Goal: Task Accomplishment & Management: Manage account settings

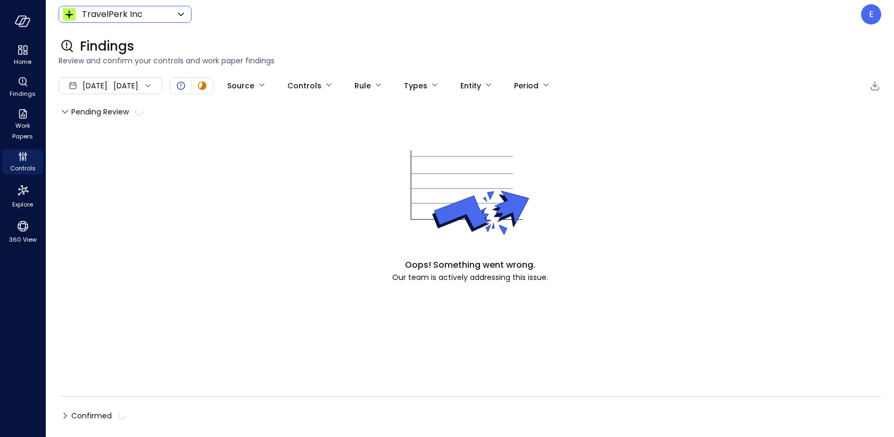
click at [147, 15] on body "Home Findings Work Papers Controls Explore 360 View TravelPerk Inc ****** ​ E F…" at bounding box center [447, 218] width 894 height 437
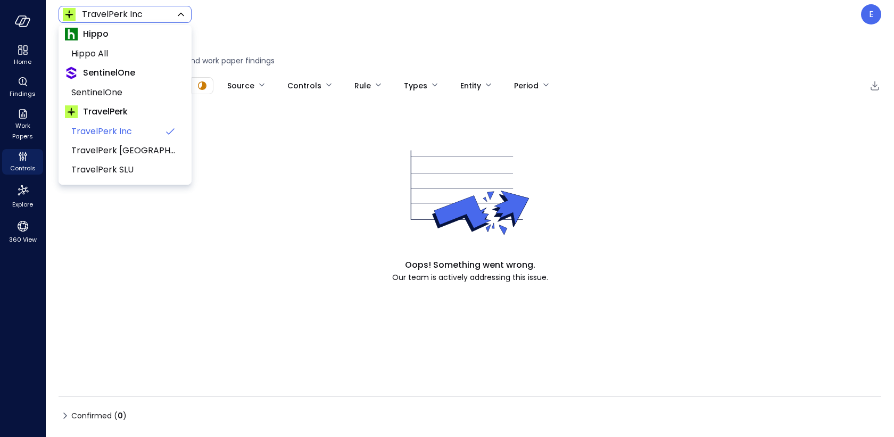
scroll to position [38, 0]
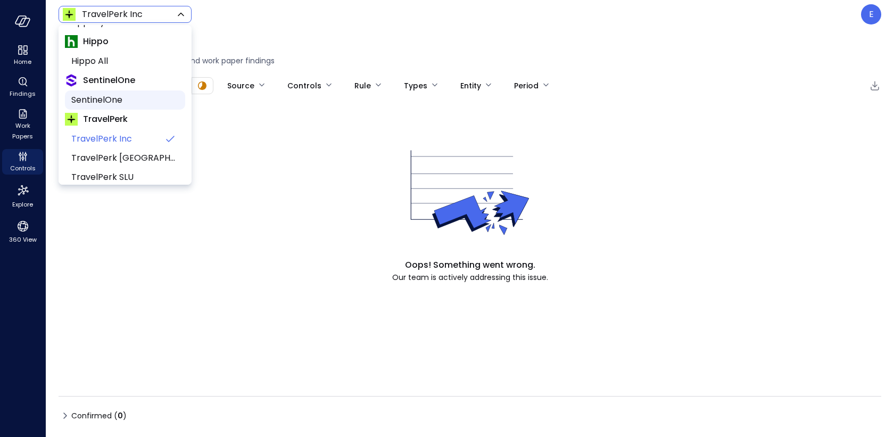
click at [129, 101] on span "SentinelOne" at bounding box center [123, 100] width 105 height 13
type input "*******"
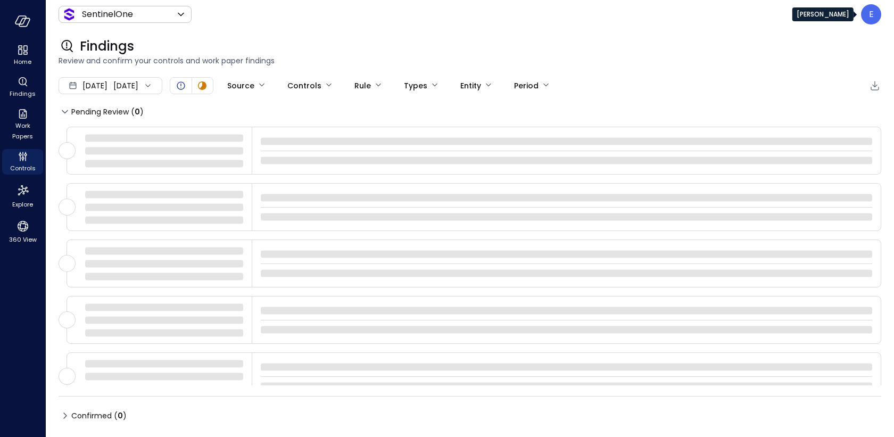
click at [869, 15] on p "E" at bounding box center [871, 14] width 5 height 13
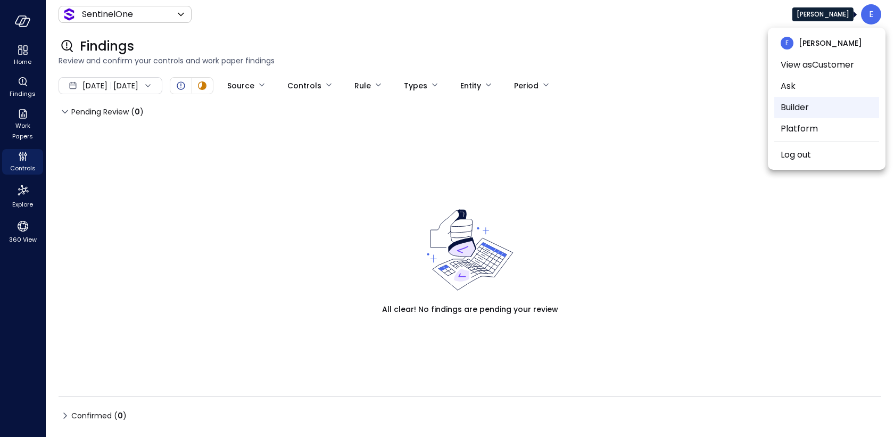
click at [804, 107] on li "Builder" at bounding box center [826, 107] width 105 height 21
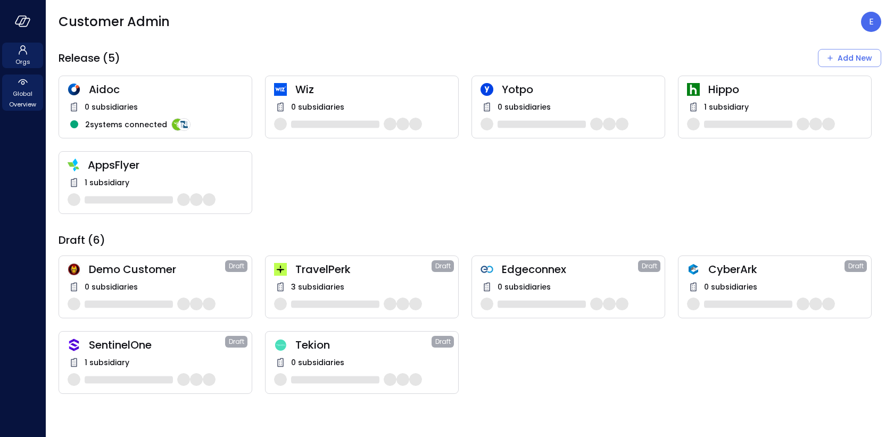
click at [24, 86] on icon at bounding box center [22, 82] width 13 height 13
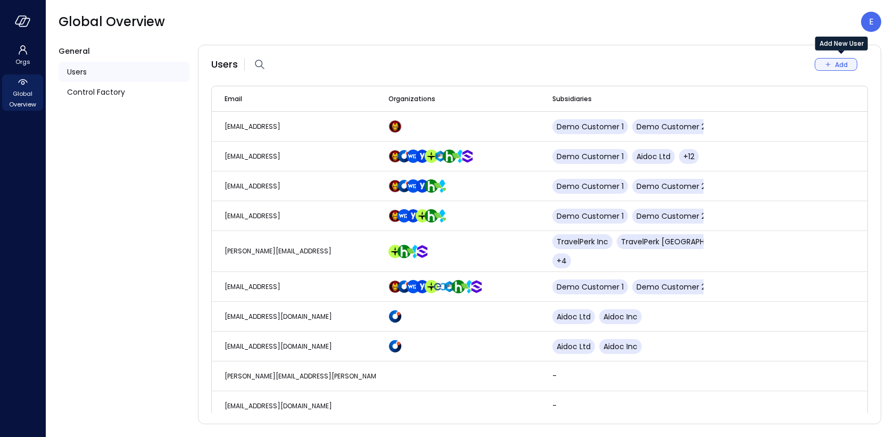
click at [827, 63] on icon "Add New User" at bounding box center [828, 65] width 10 height 10
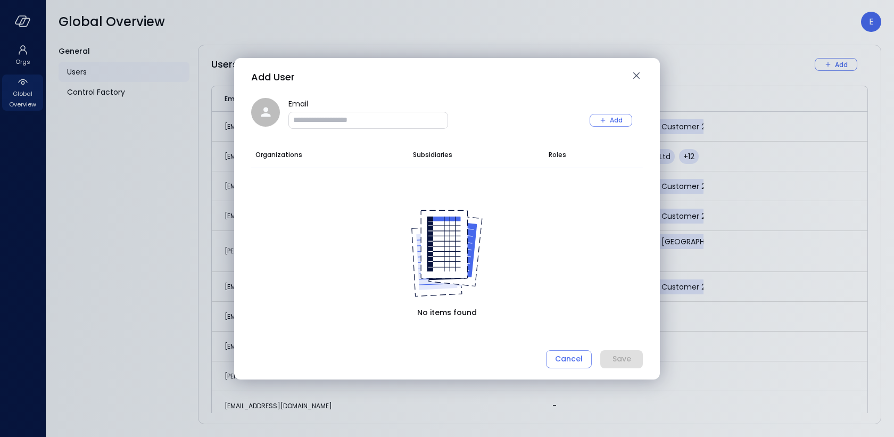
click at [406, 124] on input "Email" at bounding box center [368, 119] width 159 height 11
paste input "**********"
type input "**********"
click at [605, 118] on icon "button" at bounding box center [603, 120] width 10 height 10
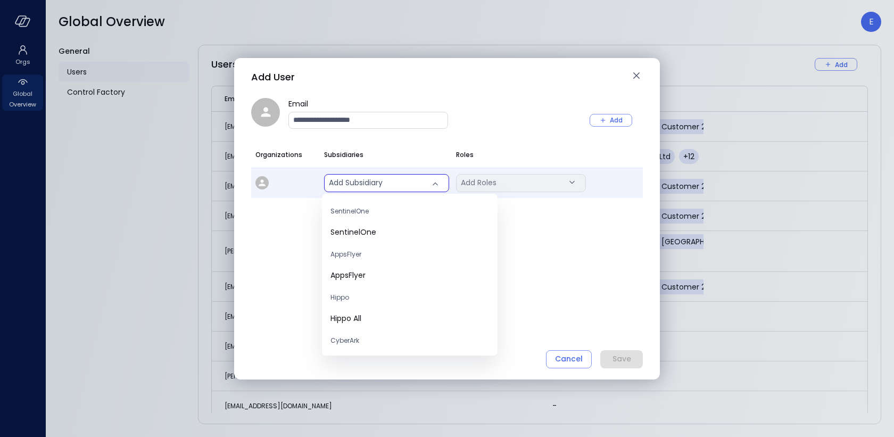
click at [355, 184] on body "Orgs Global Overview Global Overview E General Users Control Factory Users Add …" at bounding box center [447, 218] width 894 height 437
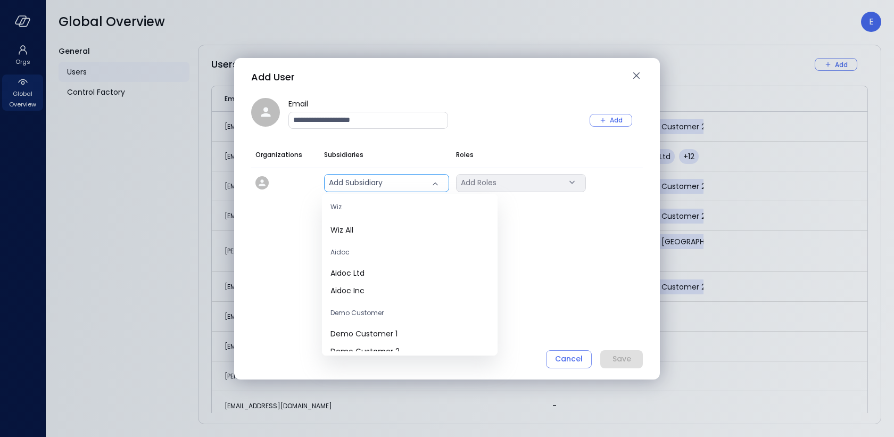
scroll to position [663, 0]
click at [551, 281] on div at bounding box center [447, 218] width 894 height 437
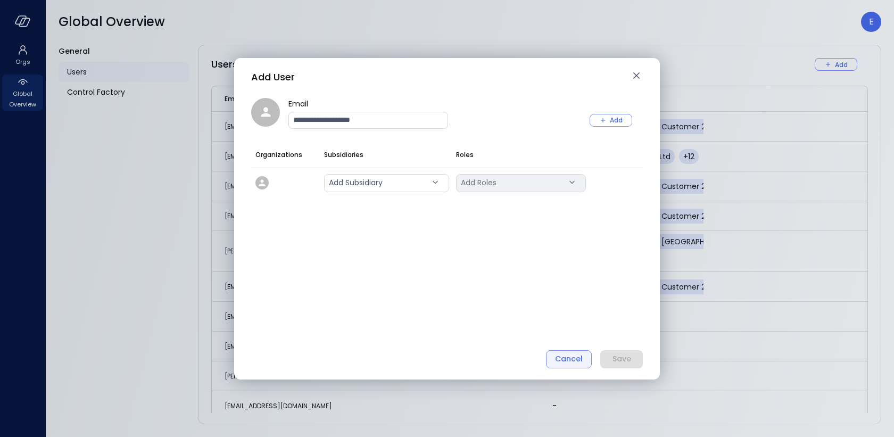
click at [571, 361] on div "Cancel" at bounding box center [569, 358] width 28 height 13
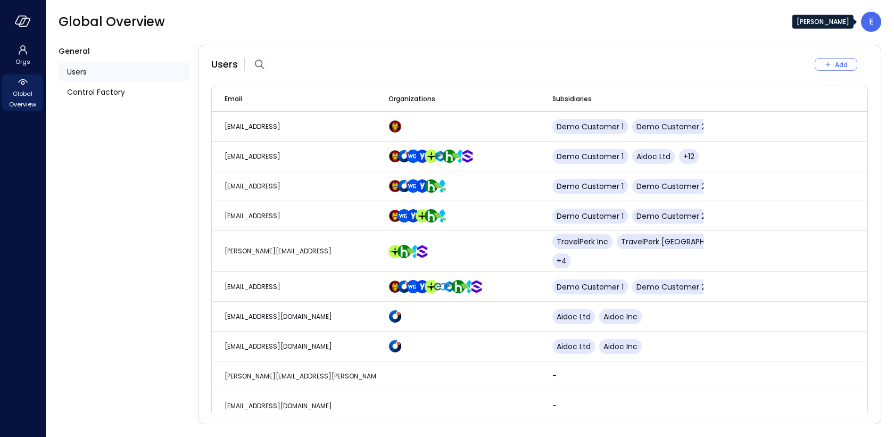
click at [870, 18] on p "E" at bounding box center [871, 21] width 5 height 13
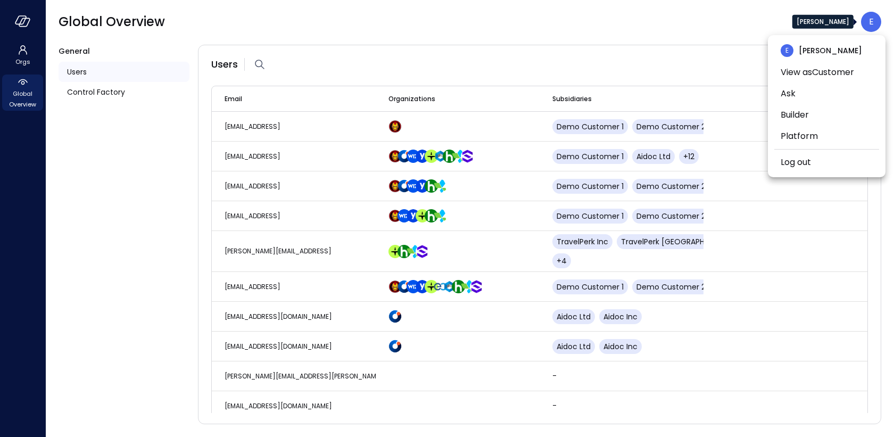
click at [291, 246] on div at bounding box center [447, 218] width 894 height 437
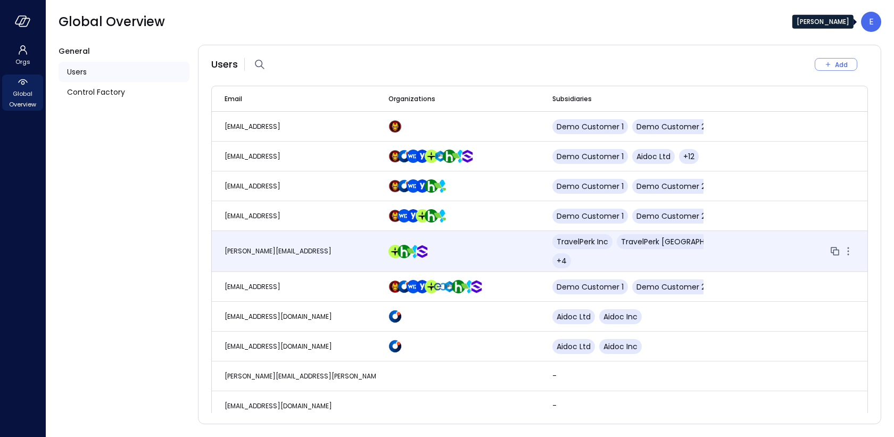
click at [291, 246] on span "[PERSON_NAME][EMAIL_ADDRESS]" at bounding box center [277, 250] width 107 height 9
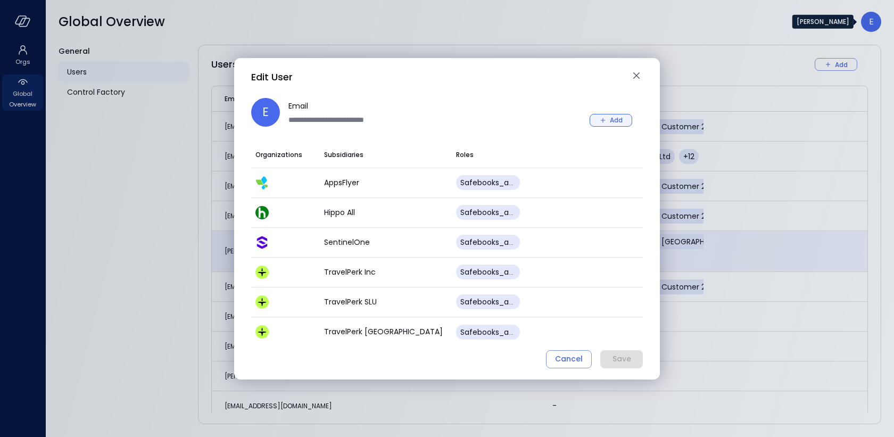
click at [608, 114] on button "Add" at bounding box center [610, 120] width 43 height 13
click at [603, 117] on icon "button" at bounding box center [603, 120] width 10 height 10
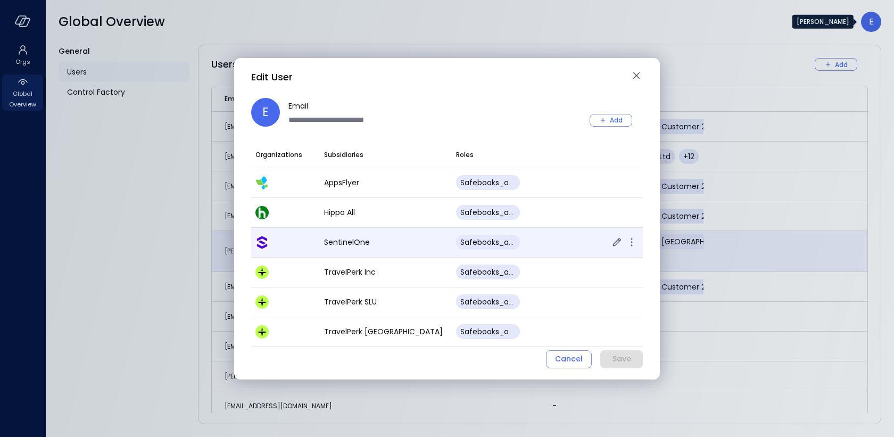
scroll to position [27, 0]
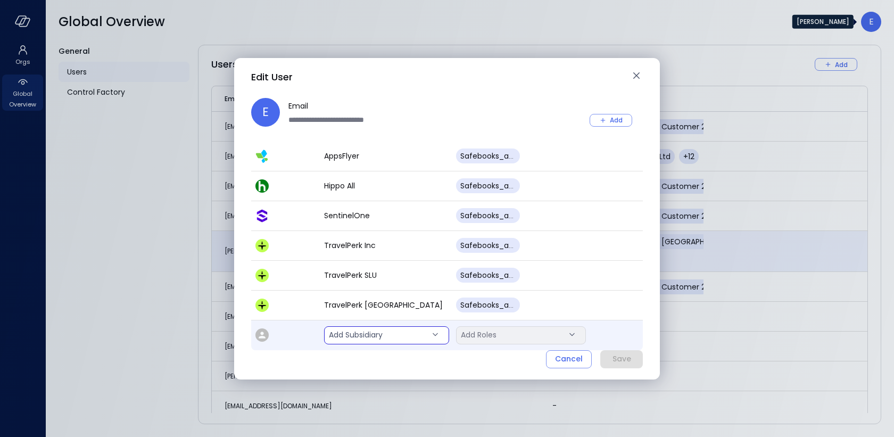
click at [398, 336] on body "Orgs Global Overview Global Overview E General Users Control Factory Users Add …" at bounding box center [447, 218] width 894 height 437
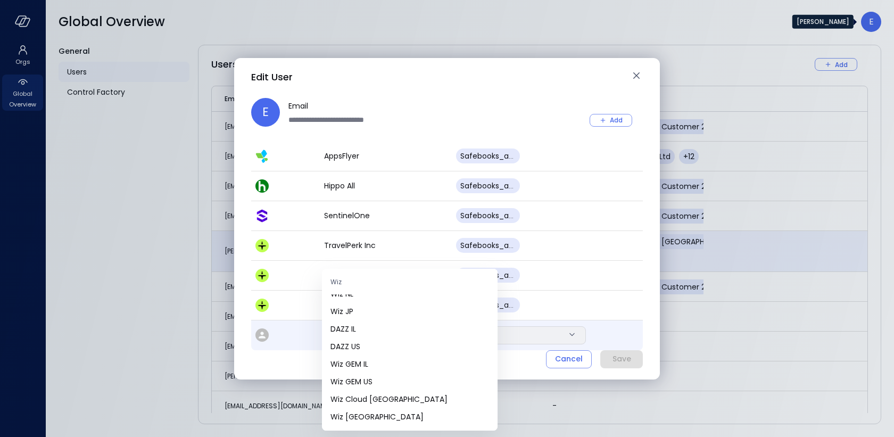
scroll to position [0, 0]
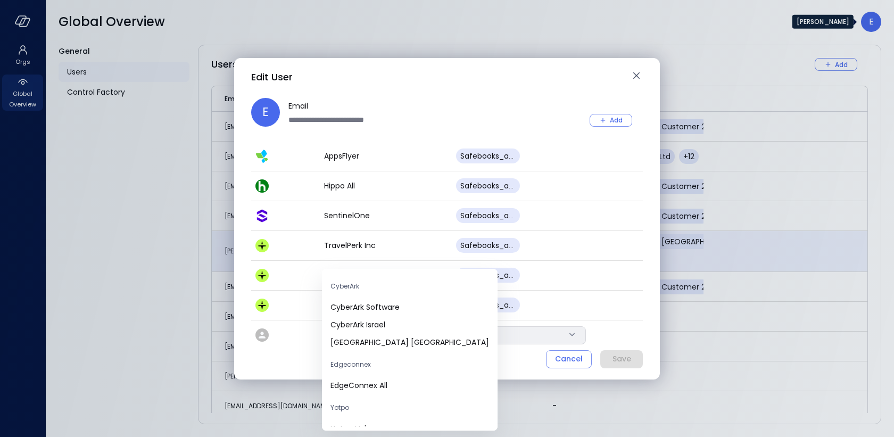
click at [571, 358] on div at bounding box center [447, 218] width 894 height 437
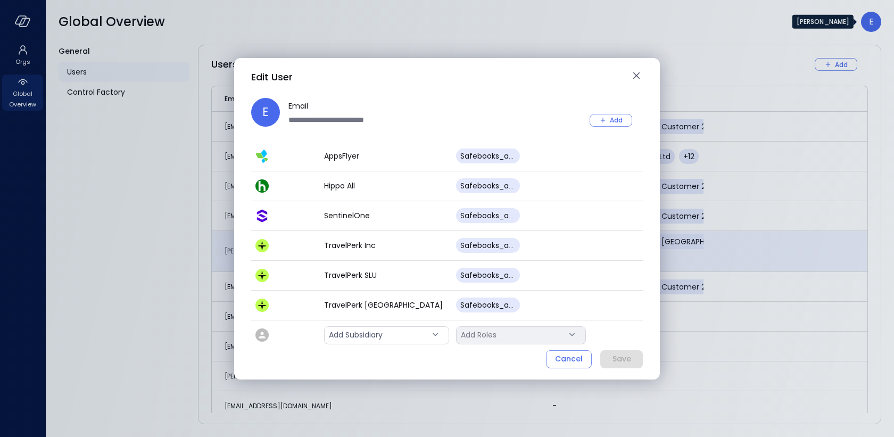
click at [571, 358] on div "Cancel" at bounding box center [569, 358] width 28 height 13
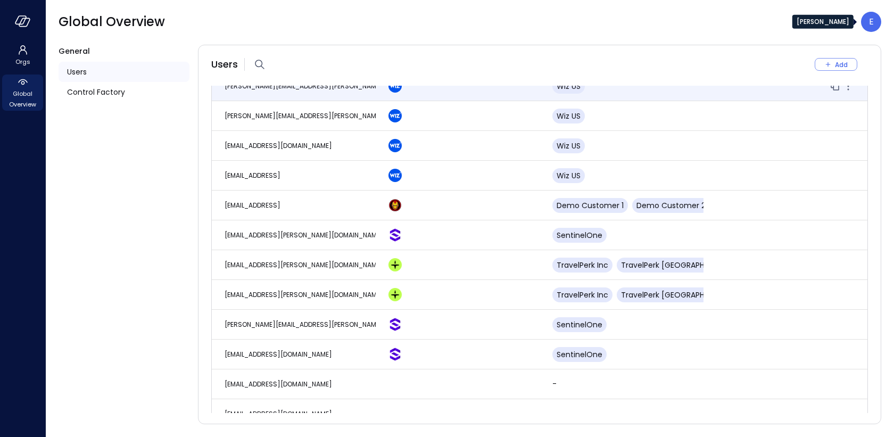
scroll to position [2408, 0]
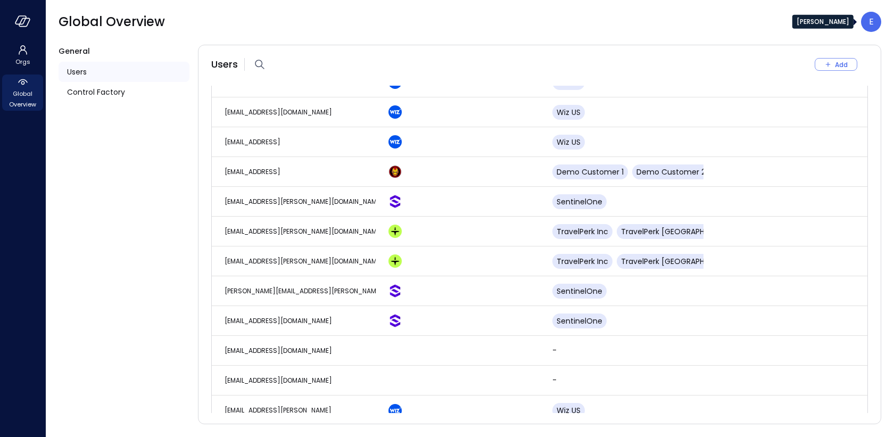
click at [865, 22] on div "E" at bounding box center [871, 22] width 20 height 20
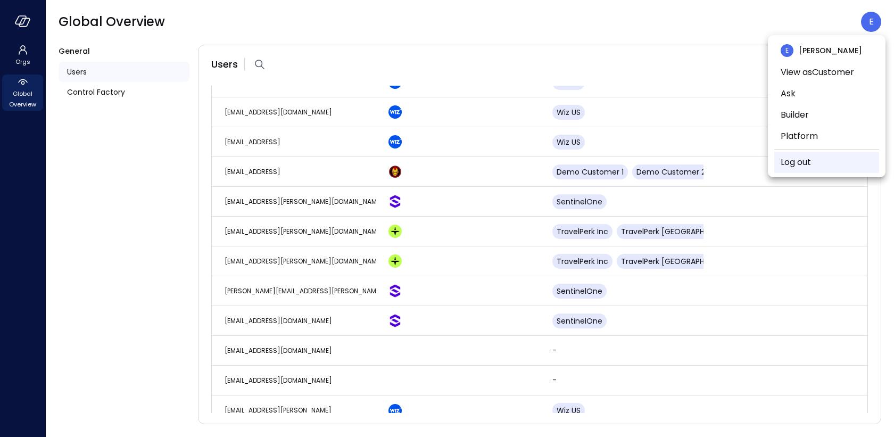
click at [813, 166] on li "Log out" at bounding box center [826, 162] width 105 height 21
click at [786, 162] on link "Log out" at bounding box center [795, 162] width 30 height 13
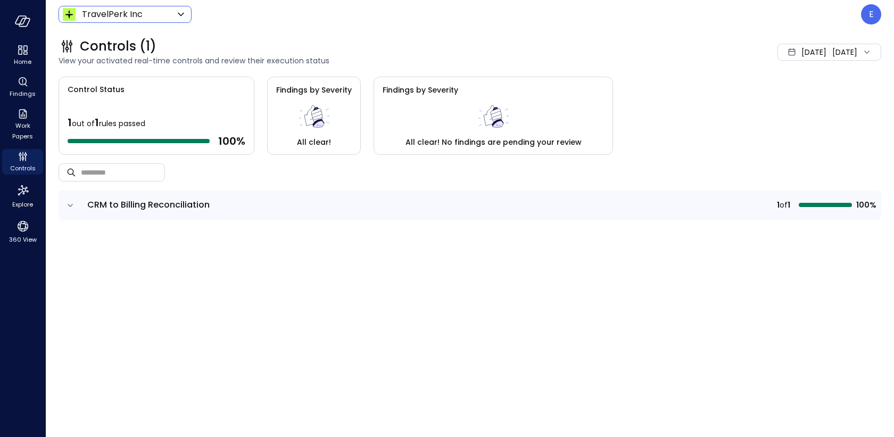
click at [113, 16] on body "Home Findings Work Papers Controls Explore 360 View TravelPerk Inc ****** ​ E C…" at bounding box center [447, 218] width 894 height 437
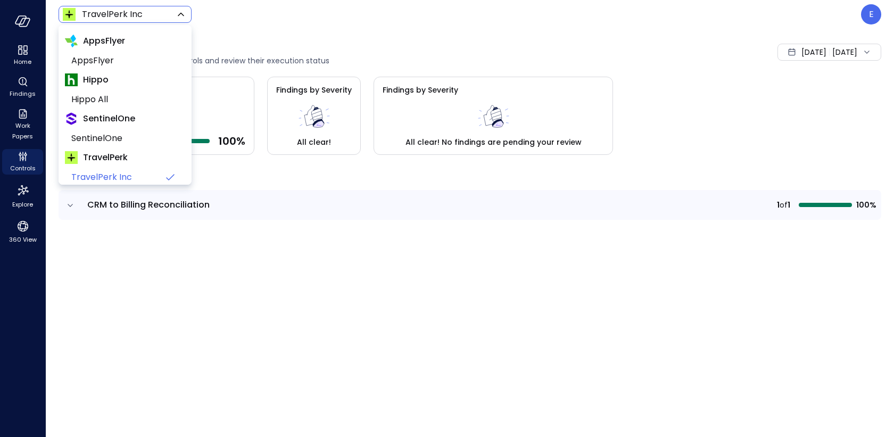
click at [874, 1] on div at bounding box center [447, 218] width 894 height 437
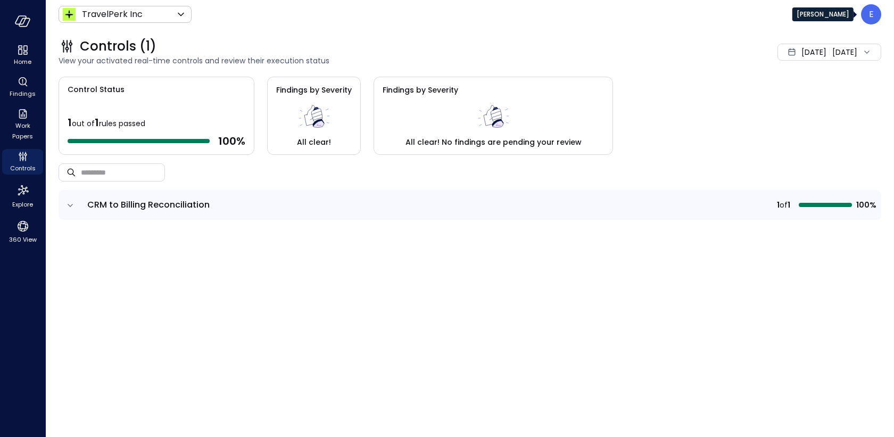
click at [872, 18] on p "E" at bounding box center [871, 14] width 5 height 13
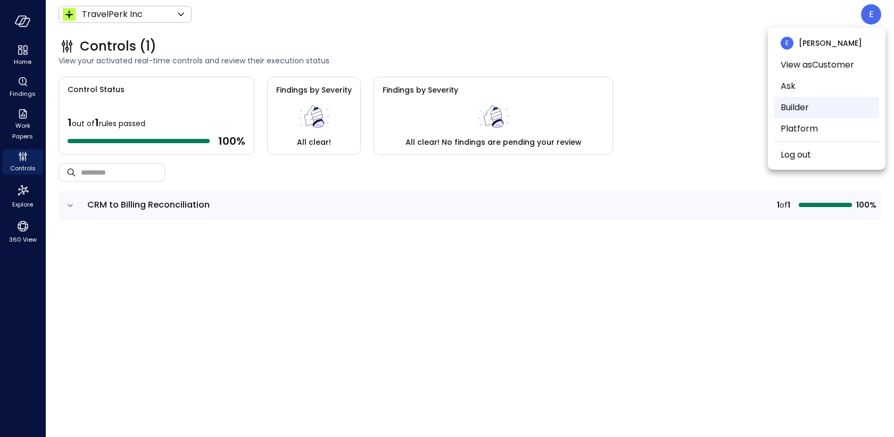
click at [797, 109] on li "Builder" at bounding box center [826, 107] width 105 height 21
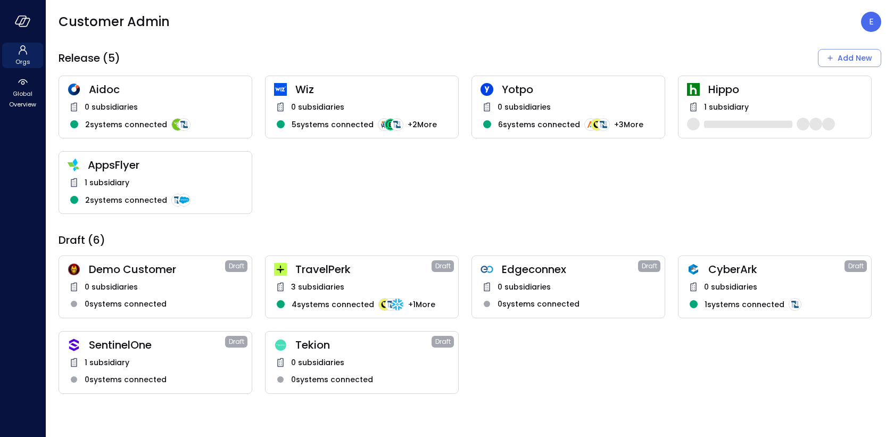
click at [377, 349] on span "Tekion" at bounding box center [363, 345] width 136 height 14
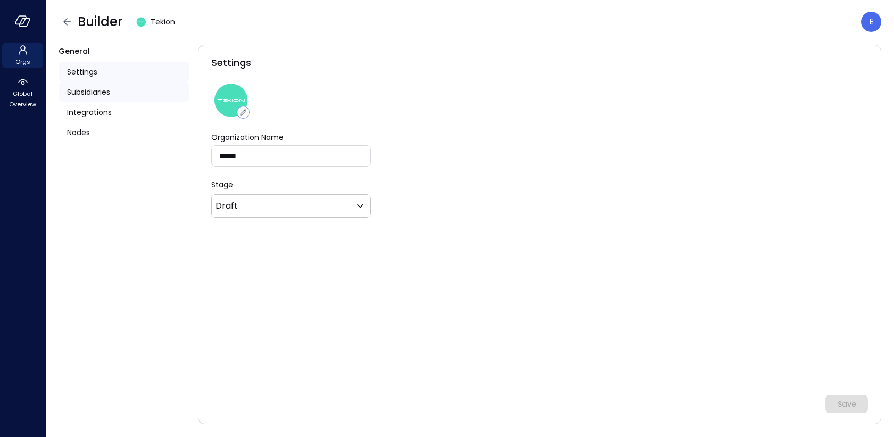
click at [97, 94] on span "Subsidiaries" at bounding box center [88, 92] width 43 height 12
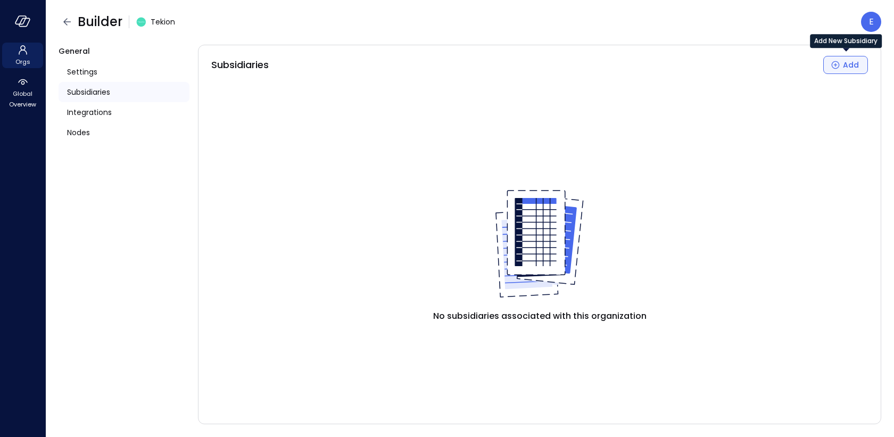
click at [848, 69] on div "Add" at bounding box center [851, 65] width 16 height 13
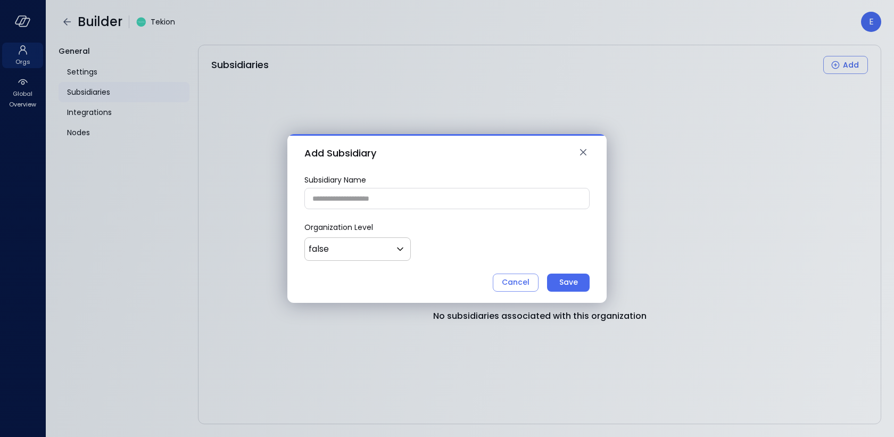
click at [390, 198] on input "Subsidiary Name" at bounding box center [447, 199] width 284 height 20
type input "**********"
click at [348, 246] on body "**********" at bounding box center [447, 218] width 894 height 437
click at [342, 272] on span "true" at bounding box center [356, 278] width 79 height 13
click at [556, 285] on button "Save" at bounding box center [568, 282] width 43 height 18
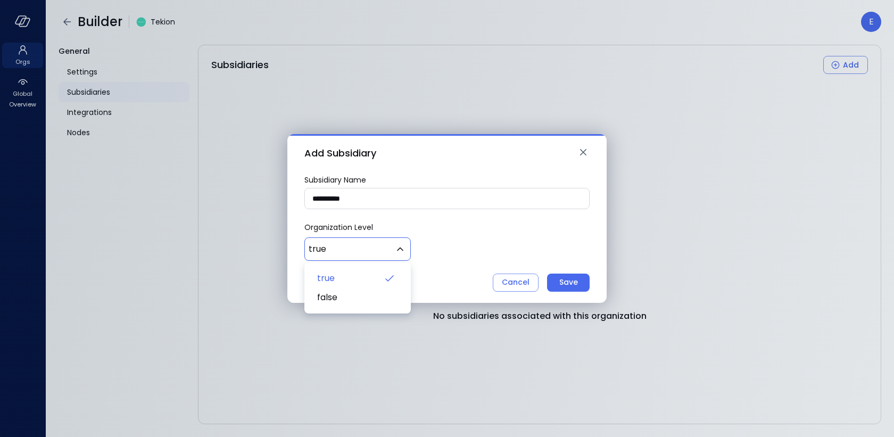
click at [385, 250] on body "**********" at bounding box center [447, 218] width 894 height 437
click at [377, 298] on span "false" at bounding box center [356, 297] width 79 height 13
type input "*"
click at [556, 282] on button "Save" at bounding box center [568, 282] width 43 height 18
click at [570, 276] on div "Save" at bounding box center [568, 282] width 19 height 13
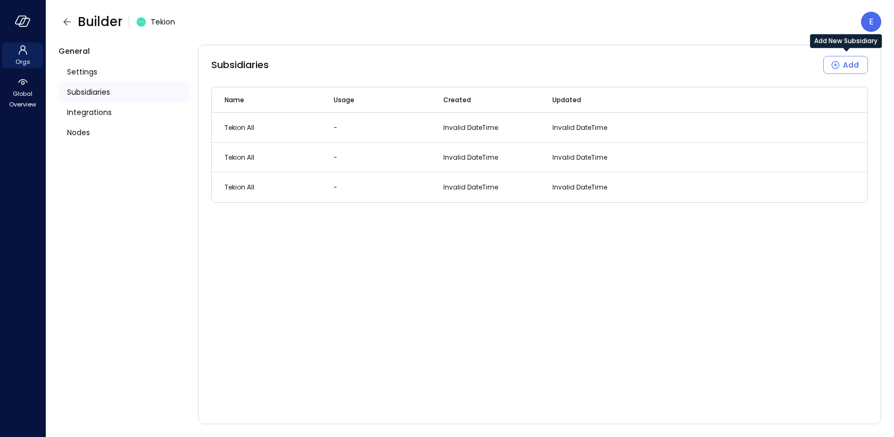
click at [459, 323] on div "Subsidiaries Add Name Usage Created Updated Tekion All - Invalid DateTime Inval…" at bounding box center [539, 234] width 683 height 379
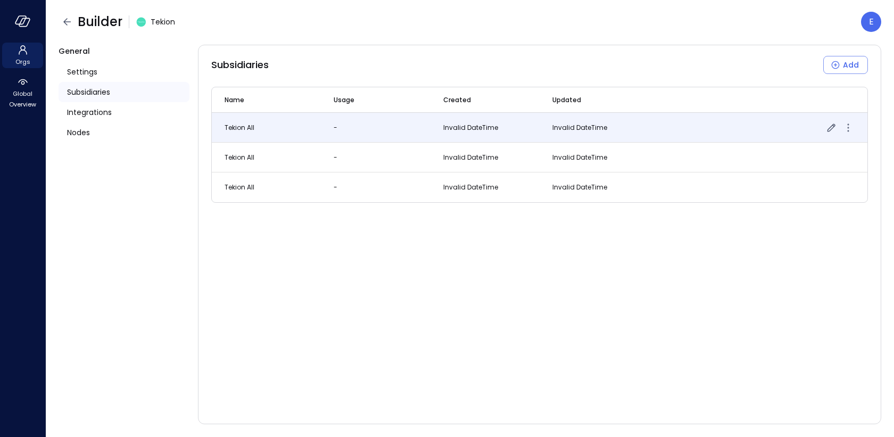
click at [847, 125] on icon "more" at bounding box center [847, 127] width 13 height 13
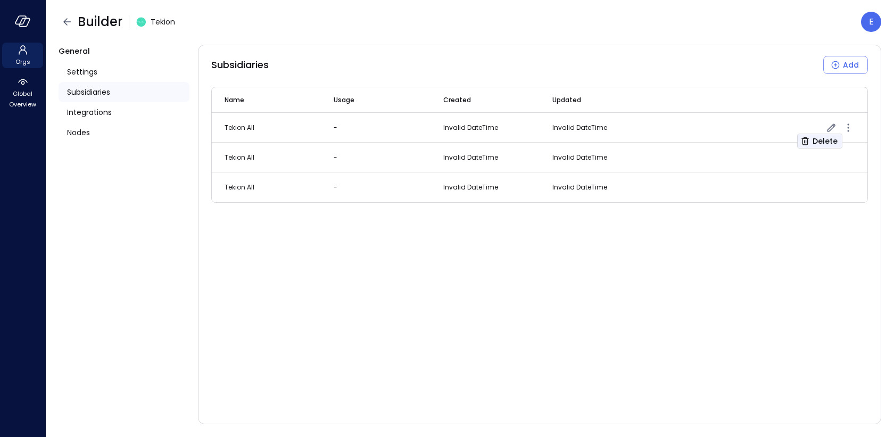
click at [830, 140] on div "Delete" at bounding box center [824, 141] width 25 height 13
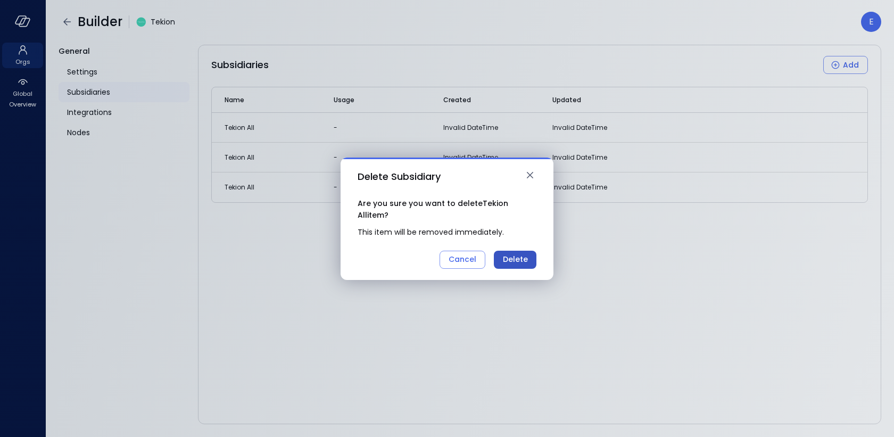
click at [524, 257] on div "Delete" at bounding box center [515, 259] width 25 height 13
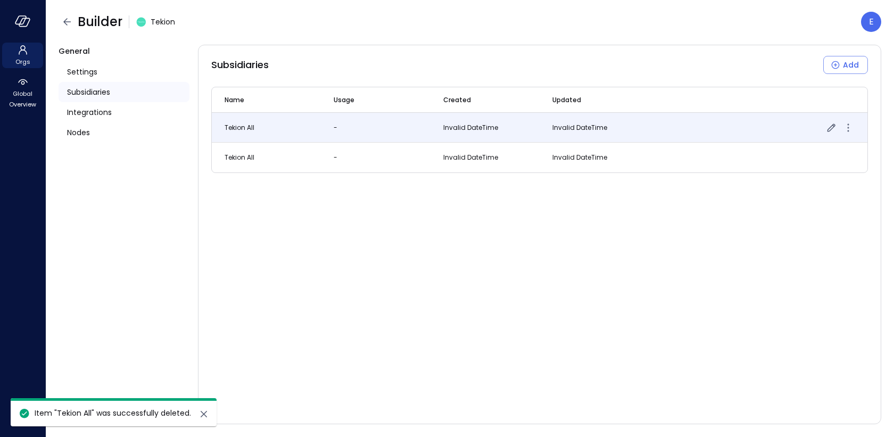
click at [847, 127] on icon "more" at bounding box center [848, 128] width 2 height 2
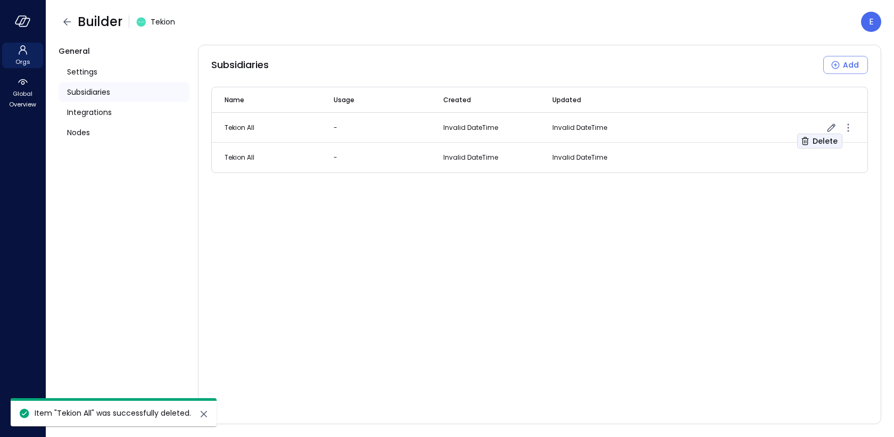
click at [831, 137] on div "Delete" at bounding box center [824, 141] width 25 height 13
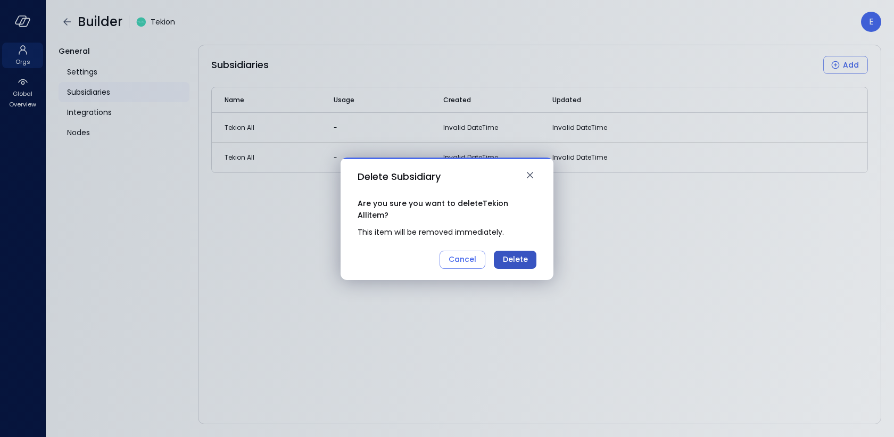
click at [510, 257] on div "Delete" at bounding box center [515, 259] width 25 height 13
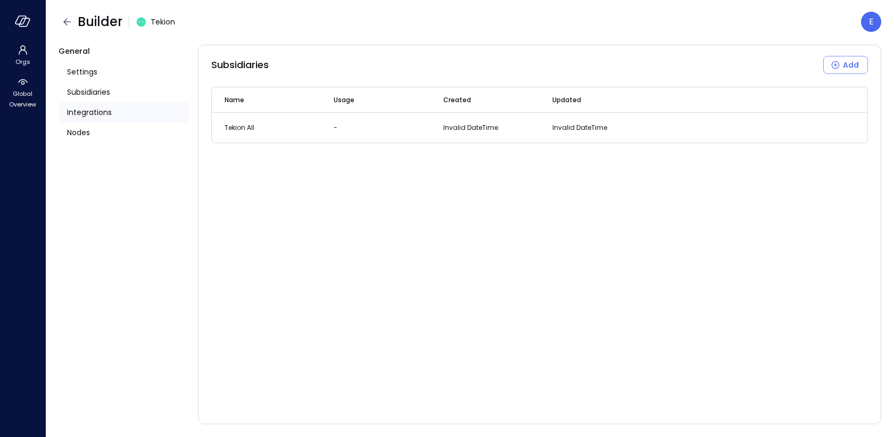
click at [93, 115] on span "Integrations" at bounding box center [89, 112] width 45 height 12
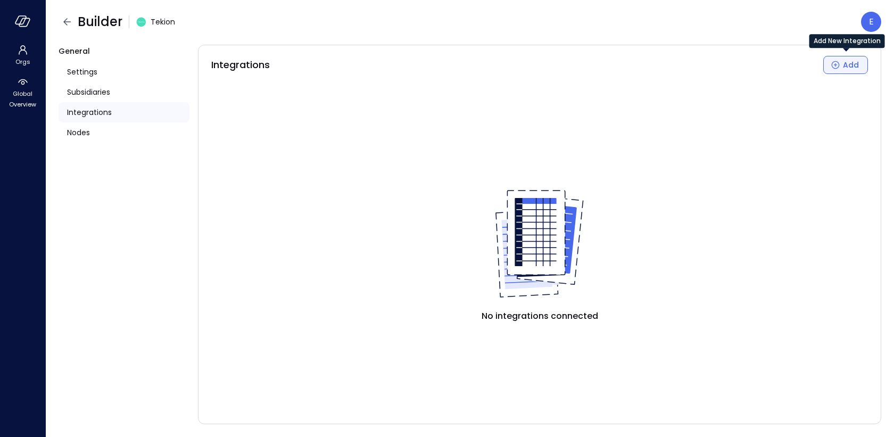
click at [852, 68] on div "Add" at bounding box center [851, 65] width 16 height 13
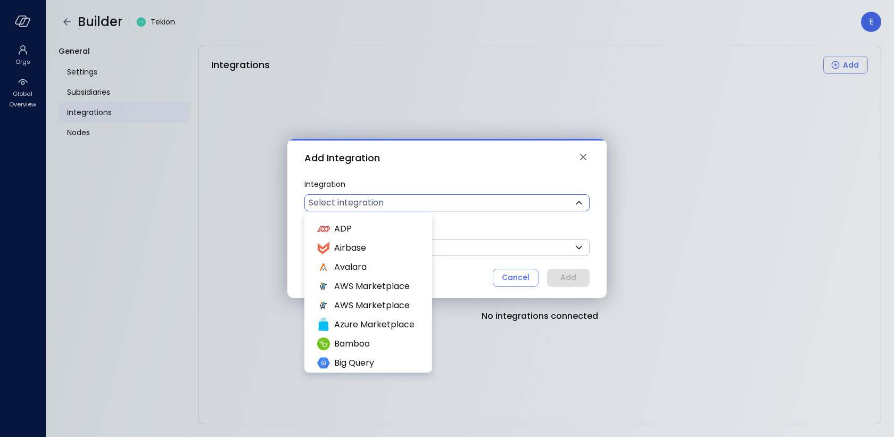
click at [428, 200] on body "Orgs Global Overview Builder Tekion E General Settings Subsidiaries Integration…" at bounding box center [447, 218] width 894 height 437
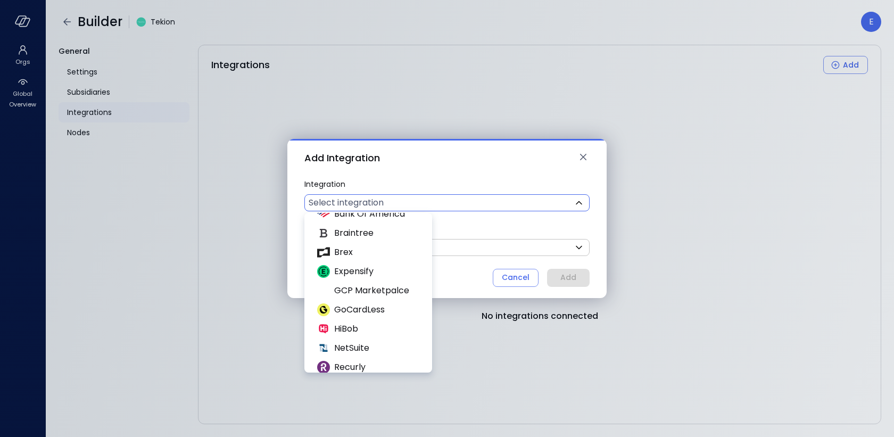
scroll to position [188, 0]
click at [368, 348] on span "NetSuite" at bounding box center [375, 347] width 83 height 13
type input "********"
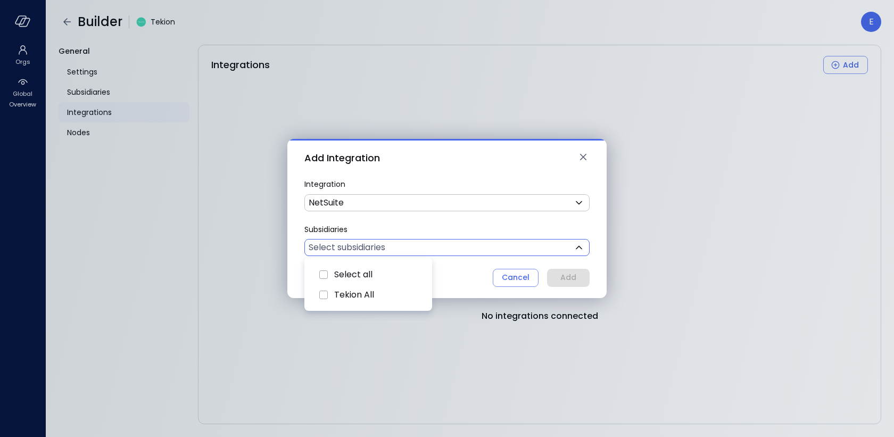
click at [381, 250] on body "Orgs Global Overview Builder Tekion E General Settings Subsidiaries Integration…" at bounding box center [447, 218] width 894 height 437
click at [366, 271] on span "Select all" at bounding box center [353, 274] width 38 height 13
type input "***"
click at [577, 279] on div at bounding box center [447, 218] width 894 height 437
click at [573, 278] on div "Add" at bounding box center [568, 277] width 16 height 13
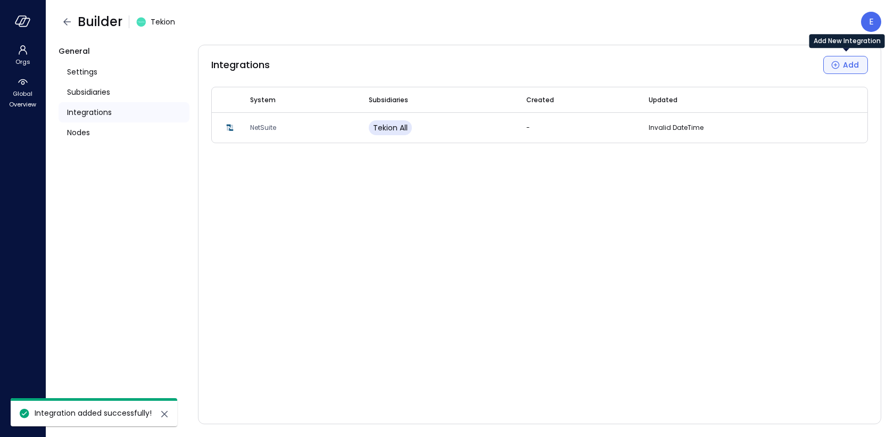
click at [842, 63] on button "Add" at bounding box center [845, 65] width 45 height 18
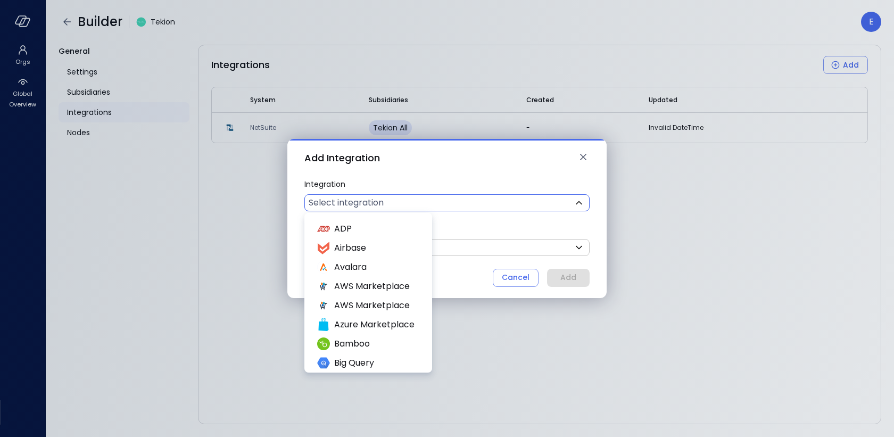
click at [385, 203] on body "Orgs Global Overview Builder Tekion E General Settings Subsidiaries Integration…" at bounding box center [447, 218] width 894 height 437
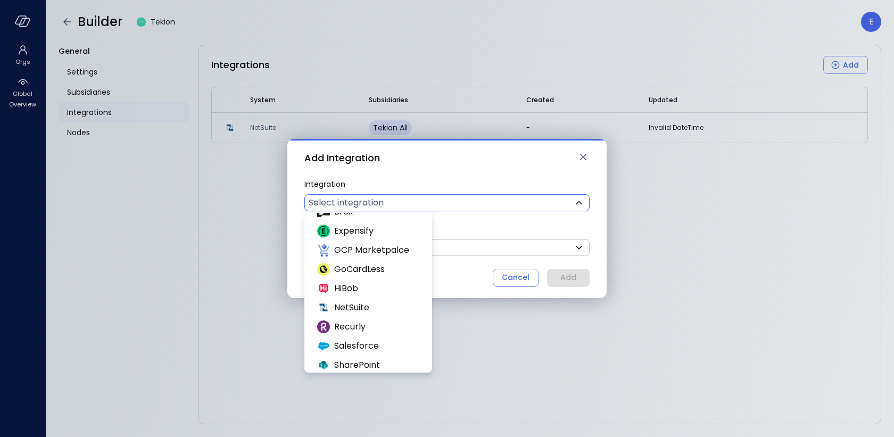
scroll to position [247, 0]
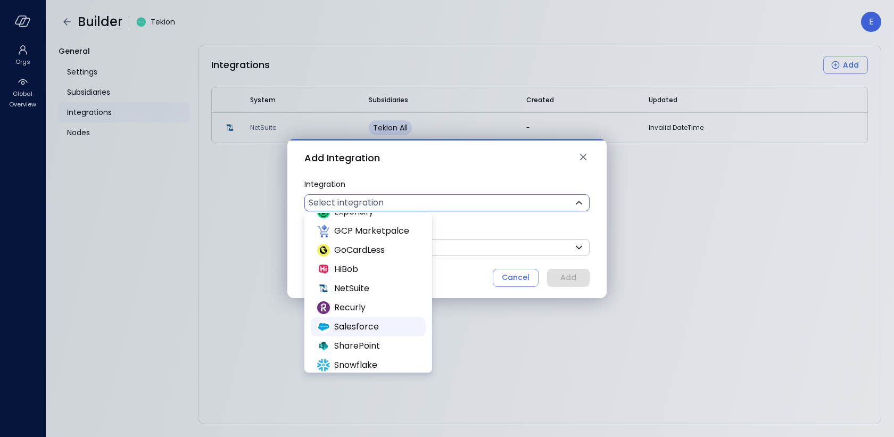
click at [363, 323] on span "Salesforce" at bounding box center [375, 326] width 83 height 13
type input "**********"
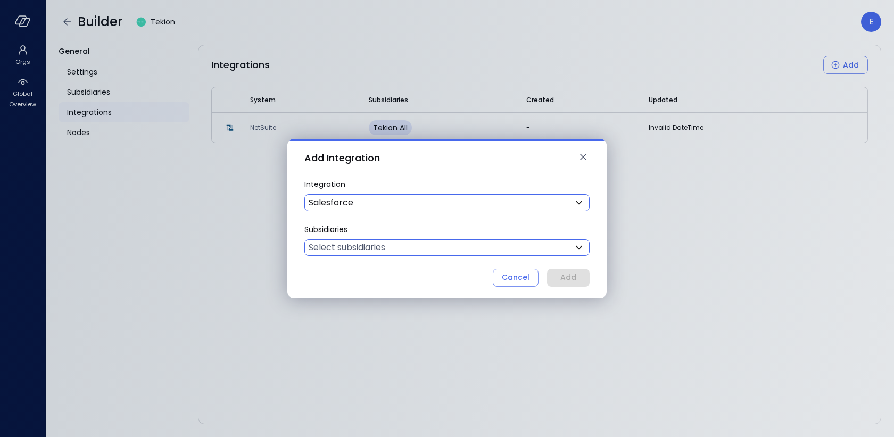
click at [483, 244] on body "**********" at bounding box center [447, 218] width 894 height 437
click at [381, 273] on div "Select all" at bounding box center [368, 274] width 115 height 21
type input "***"
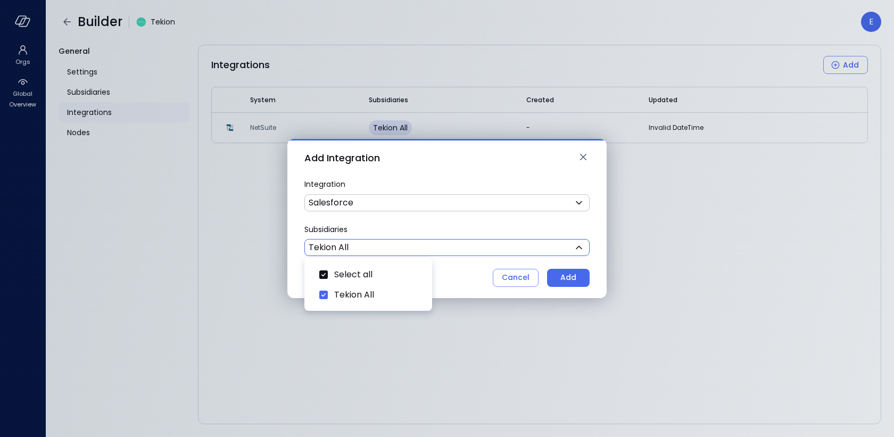
click at [568, 277] on div at bounding box center [447, 218] width 894 height 437
click at [568, 277] on div "Add" at bounding box center [568, 277] width 16 height 13
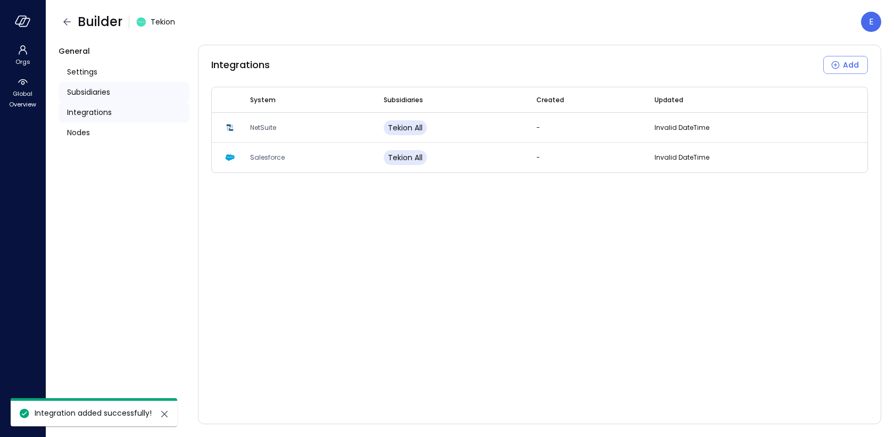
click at [103, 94] on span "Subsidiaries" at bounding box center [88, 92] width 43 height 12
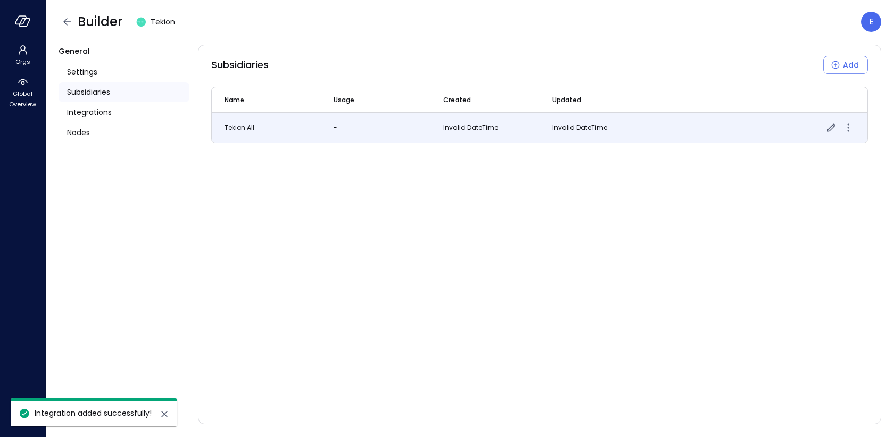
click at [254, 134] on td "Tekion All" at bounding box center [266, 128] width 109 height 30
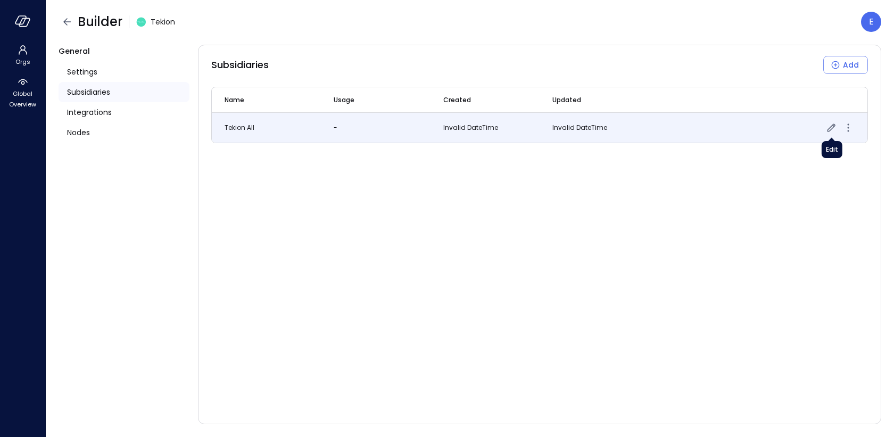
click at [829, 126] on icon "button" at bounding box center [830, 127] width 13 height 13
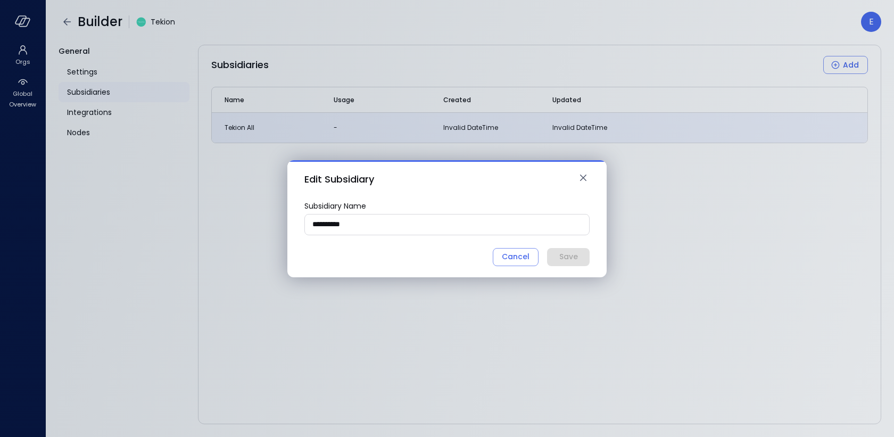
click at [369, 214] on input "**********" at bounding box center [447, 224] width 284 height 20
click at [373, 223] on input "**********" at bounding box center [447, 224] width 284 height 20
type input "******"
click at [573, 251] on div "Save" at bounding box center [568, 256] width 19 height 13
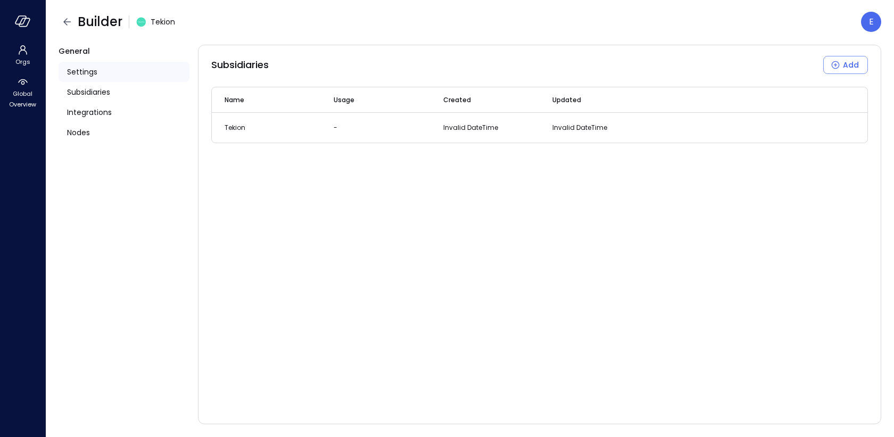
click at [85, 74] on span "Settings" at bounding box center [82, 72] width 30 height 12
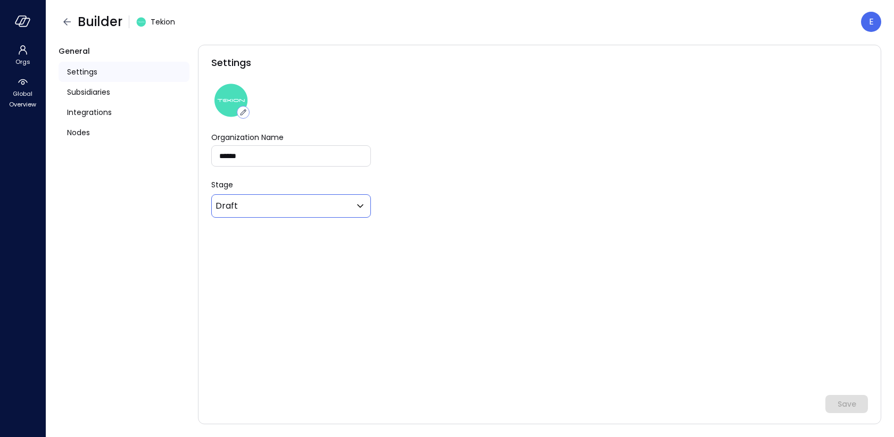
click at [291, 199] on body "Orgs Global Overview Builder Tekion E General Settings Subsidiaries Integration…" at bounding box center [447, 218] width 894 height 437
click at [291, 199] on div at bounding box center [447, 218] width 894 height 437
click at [110, 93] on span "Subsidiaries" at bounding box center [88, 92] width 43 height 12
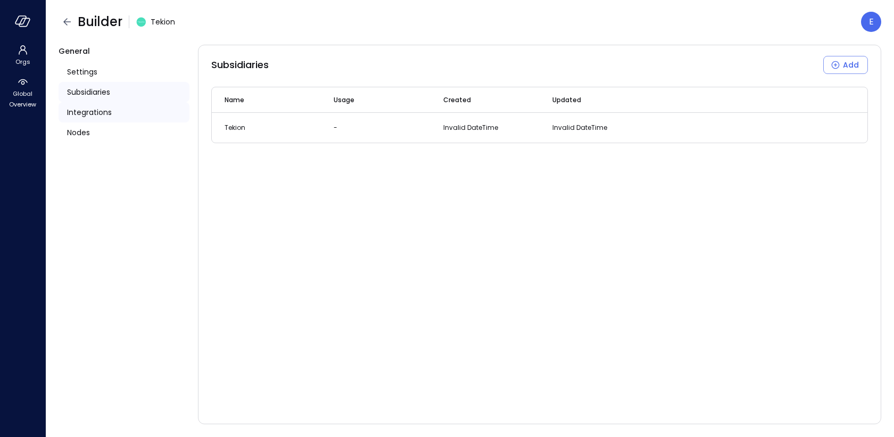
click at [97, 112] on span "Integrations" at bounding box center [89, 112] width 45 height 12
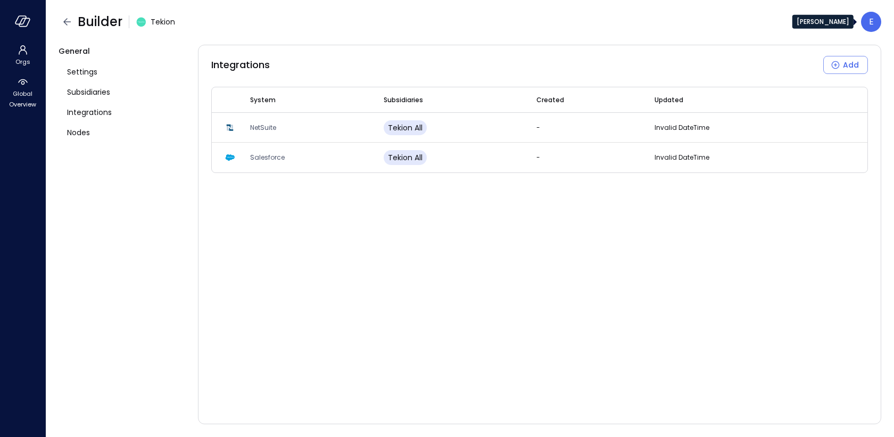
click at [871, 21] on p "E" at bounding box center [871, 21] width 5 height 13
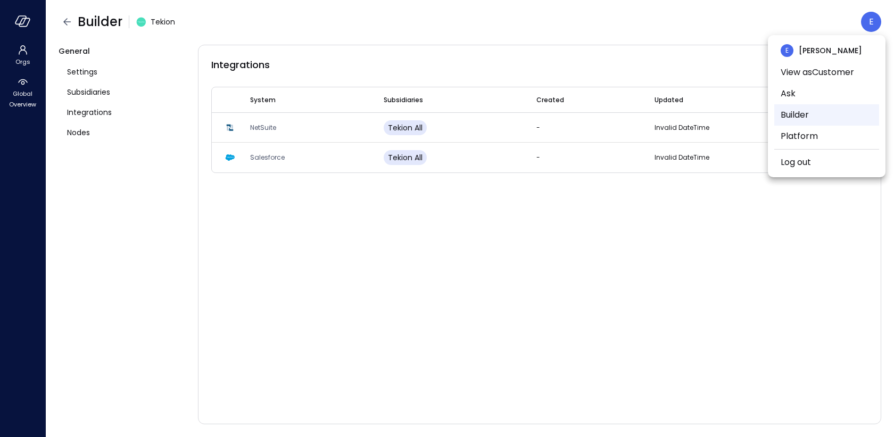
click at [796, 110] on li "Builder" at bounding box center [826, 114] width 105 height 21
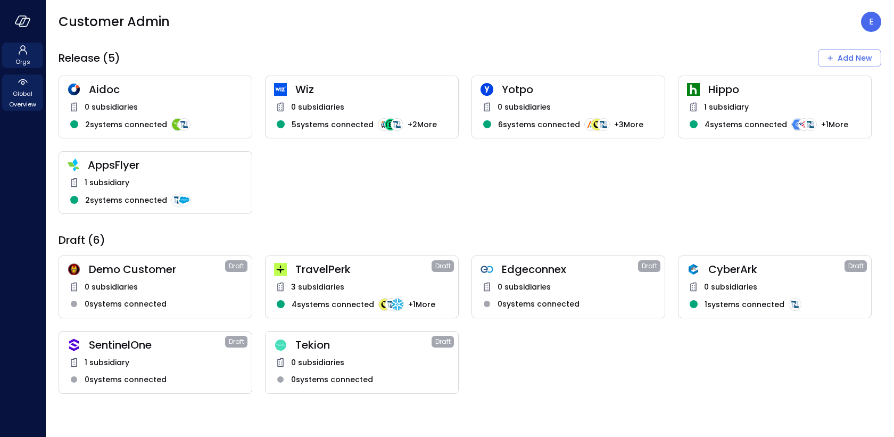
click at [23, 99] on span "Global Overview" at bounding box center [22, 98] width 32 height 21
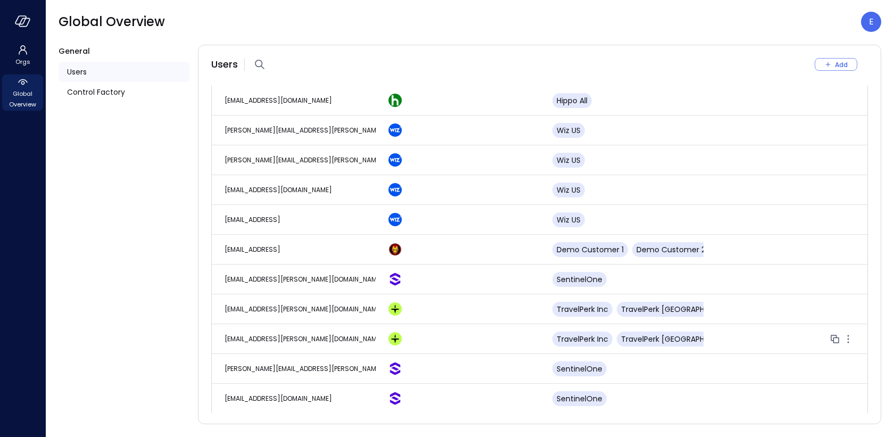
scroll to position [2408, 0]
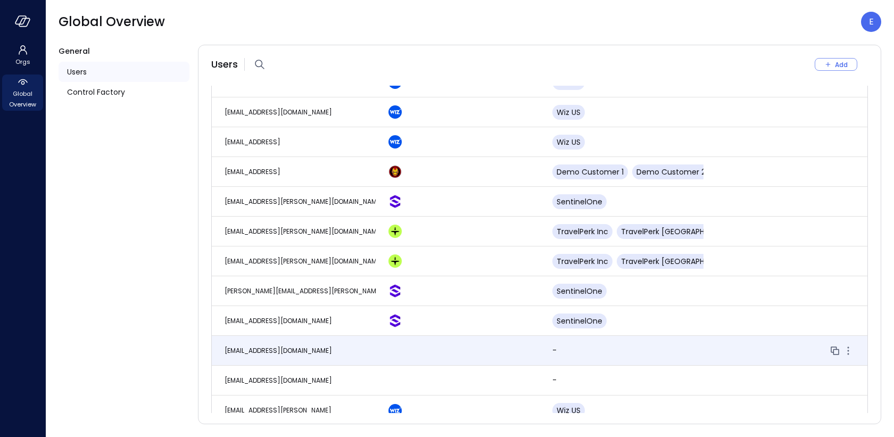
click at [270, 336] on td "[EMAIL_ADDRESS][DOMAIN_NAME]" at bounding box center [294, 351] width 164 height 30
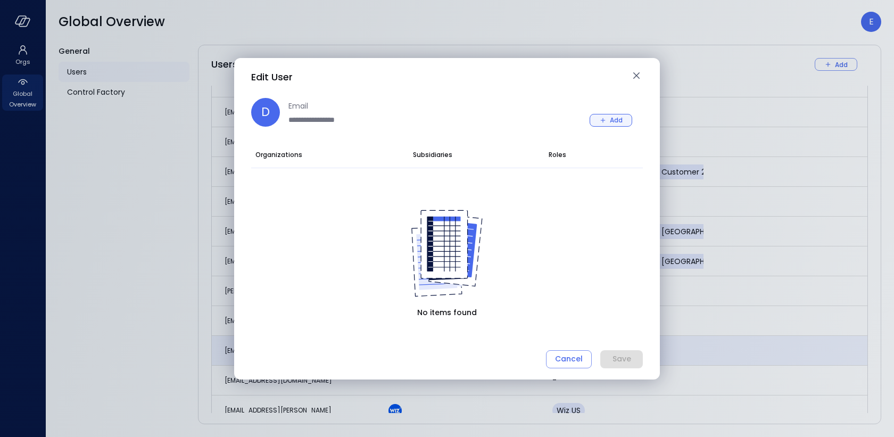
click at [614, 122] on div "Add" at bounding box center [616, 119] width 13 height 11
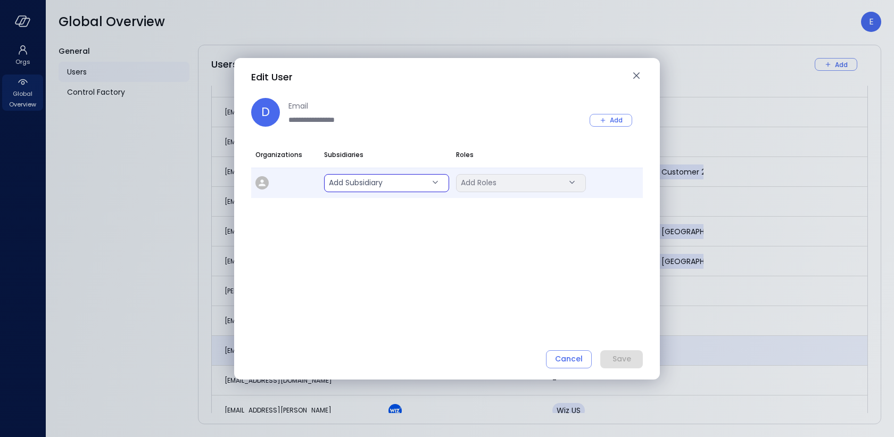
click at [378, 180] on body "Orgs Global Overview Global Overview E General Users Control Factory Users Add …" at bounding box center [447, 218] width 894 height 437
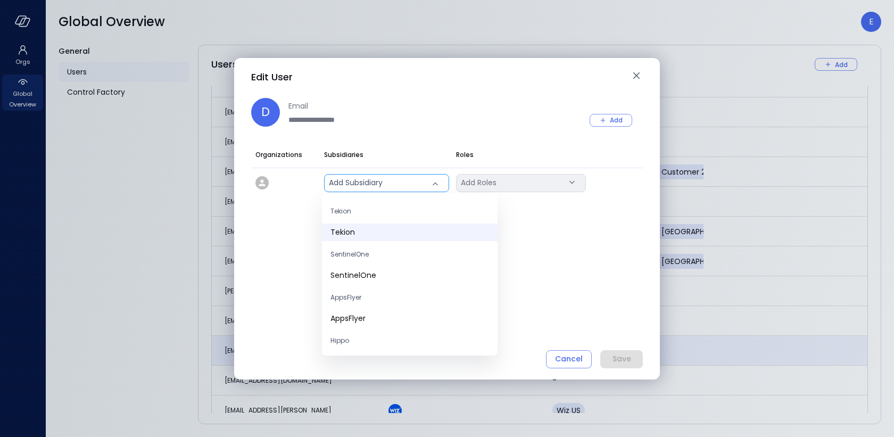
click at [374, 234] on span "Tekion" at bounding box center [409, 232] width 159 height 11
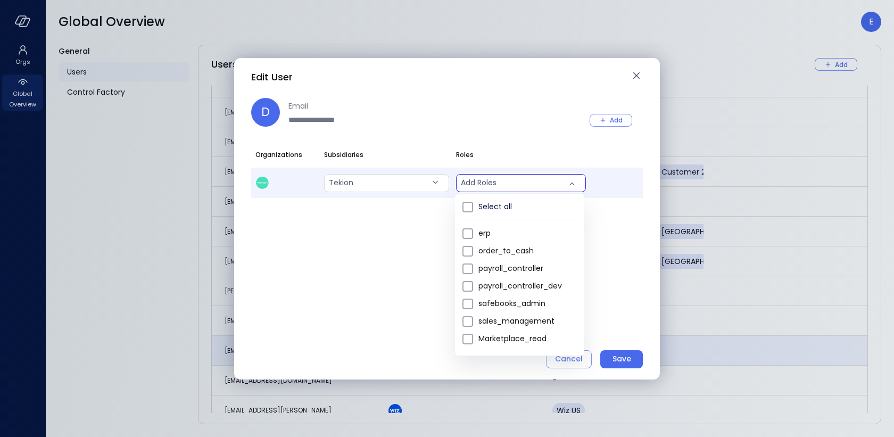
click at [495, 184] on body "Orgs Global Overview Global Overview E General Users Control Factory Users Add …" at bounding box center [447, 218] width 894 height 437
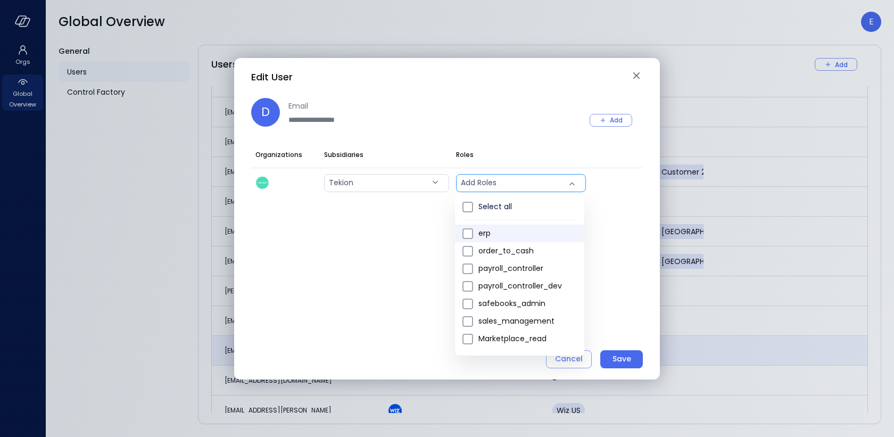
click at [491, 236] on span "erp" at bounding box center [526, 233] width 97 height 11
click at [520, 252] on span "order_to_cash" at bounding box center [526, 250] width 97 height 11
click at [483, 233] on span "erp" at bounding box center [526, 233] width 97 height 11
click at [481, 247] on span "erp" at bounding box center [526, 250] width 97 height 11
type input "***"
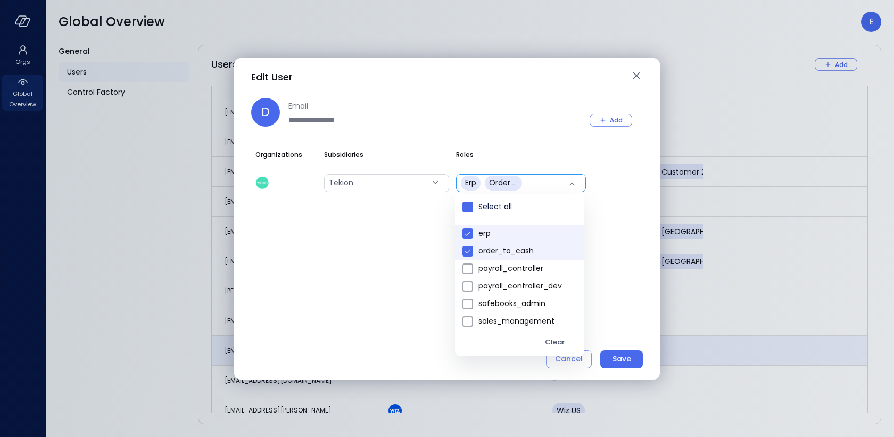
click at [623, 349] on div at bounding box center [447, 218] width 894 height 437
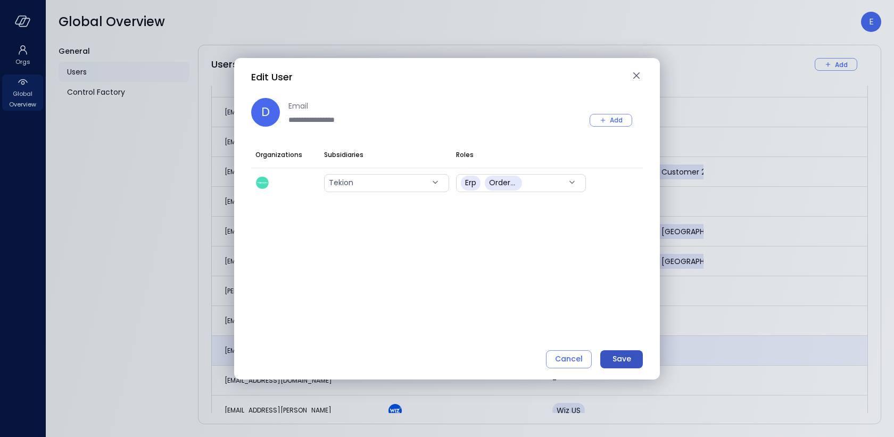
click at [622, 355] on div "Save" at bounding box center [621, 358] width 19 height 13
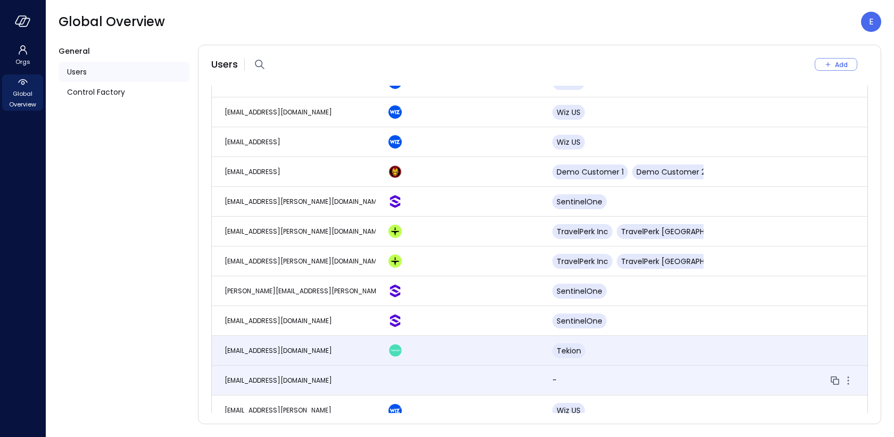
click at [464, 374] on td at bounding box center [458, 380] width 164 height 30
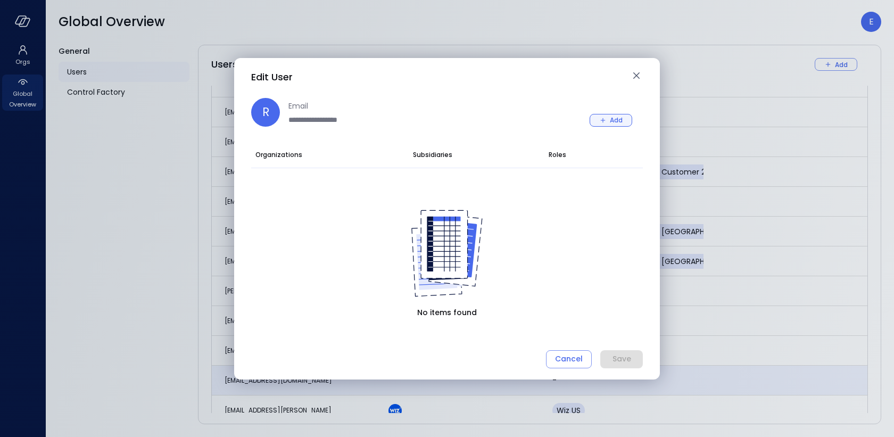
click at [612, 118] on div "Add" at bounding box center [616, 119] width 13 height 11
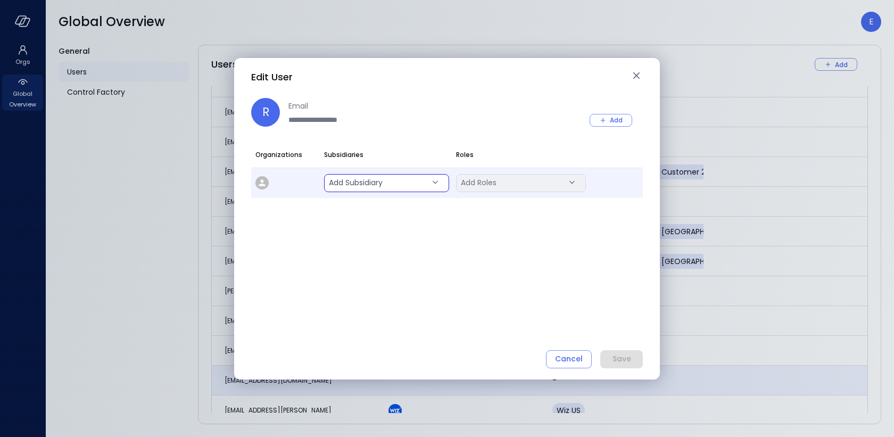
click at [384, 187] on body "Orgs Global Overview Global Overview E General Users Control Factory Users Add …" at bounding box center [447, 218] width 894 height 437
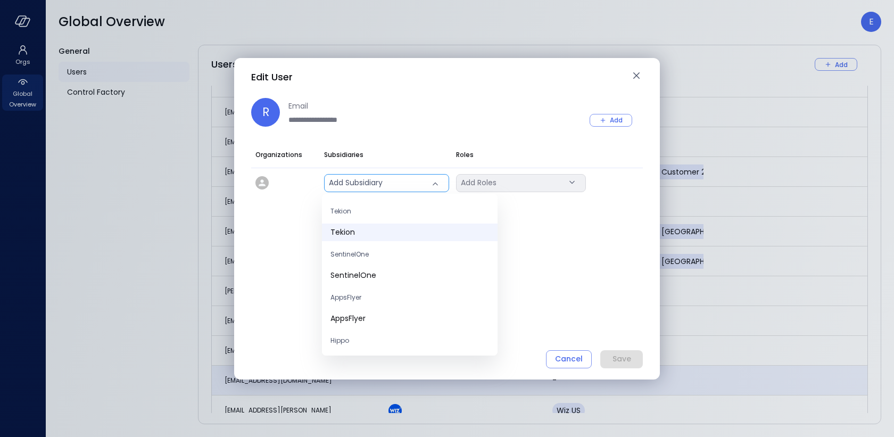
click at [359, 229] on span "Tekion" at bounding box center [409, 232] width 159 height 11
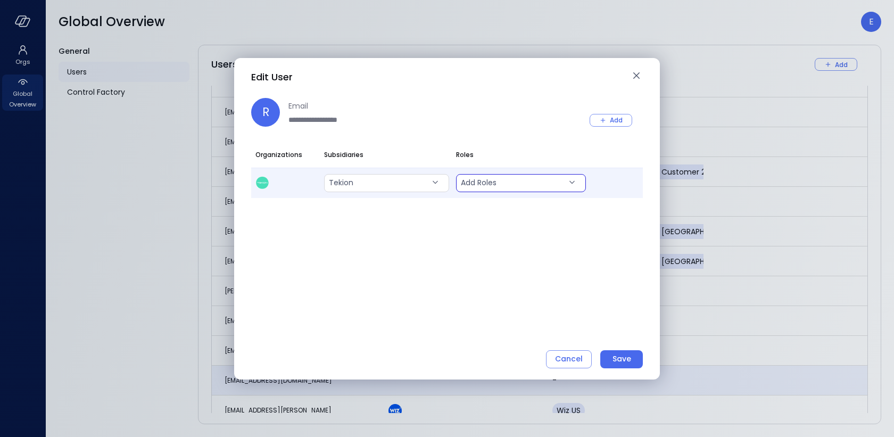
click at [499, 181] on body "Orgs Global Overview Global Overview E General Users Control Factory Users Add …" at bounding box center [447, 218] width 894 height 437
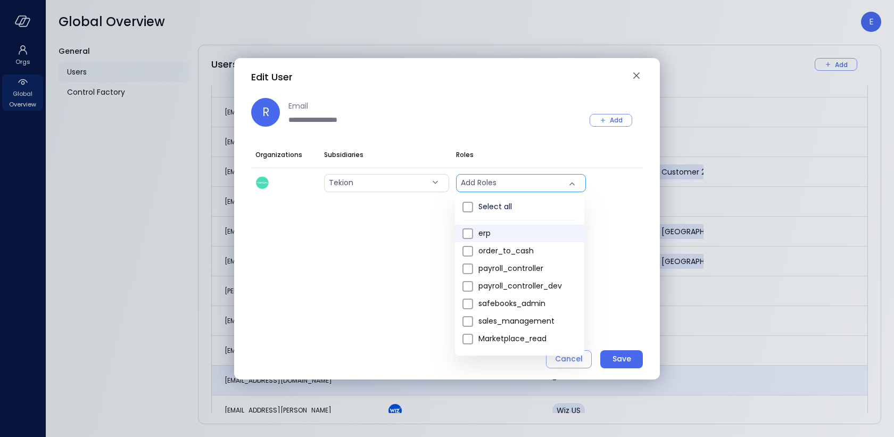
click at [482, 234] on span "erp" at bounding box center [526, 233] width 97 height 11
click at [483, 243] on li "order_to_cash" at bounding box center [519, 251] width 129 height 18
type input "***"
click at [621, 358] on div at bounding box center [447, 218] width 894 height 437
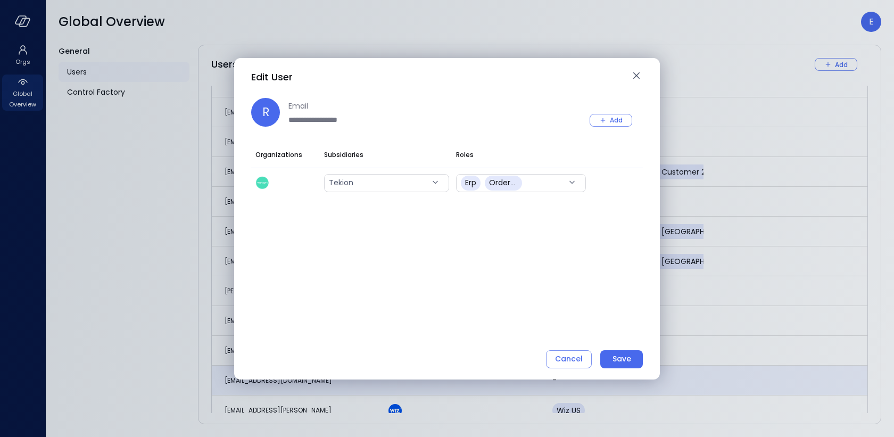
click at [621, 358] on div "Save" at bounding box center [621, 358] width 19 height 13
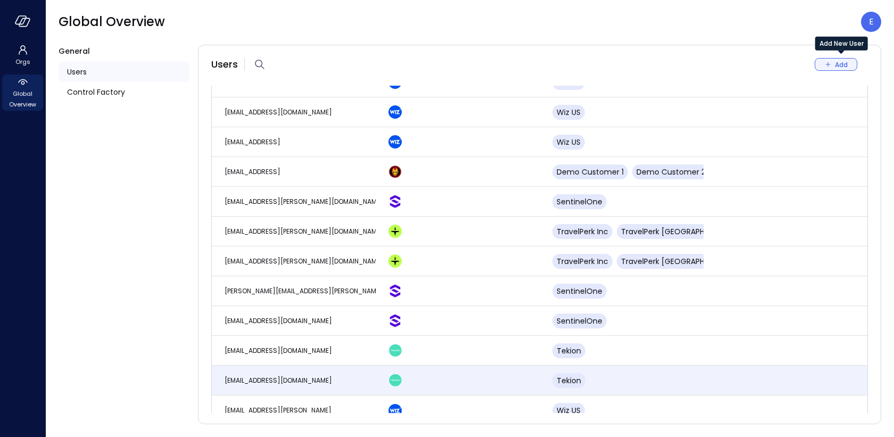
click at [832, 62] on icon "Add New User" at bounding box center [828, 65] width 10 height 10
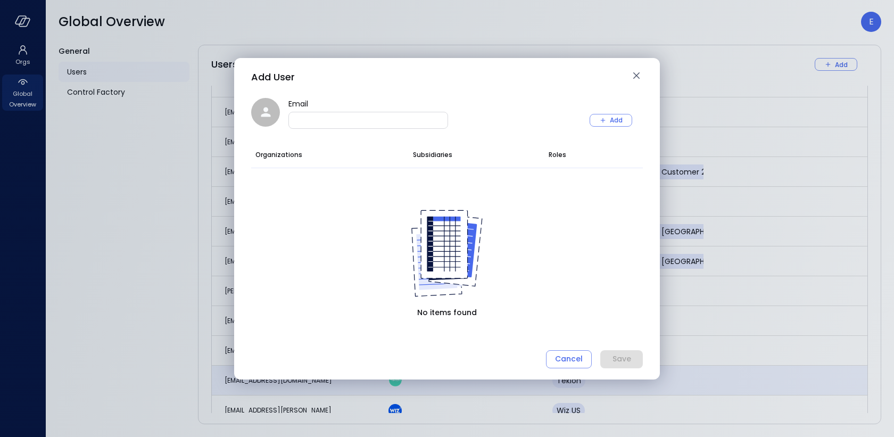
click at [360, 118] on input "Email" at bounding box center [368, 119] width 159 height 11
paste input "**********"
type input "**********"
click at [156, 232] on div "Add User Email Email Add Organizations Subsidiaries Roles No items found Cancel…" at bounding box center [447, 218] width 894 height 437
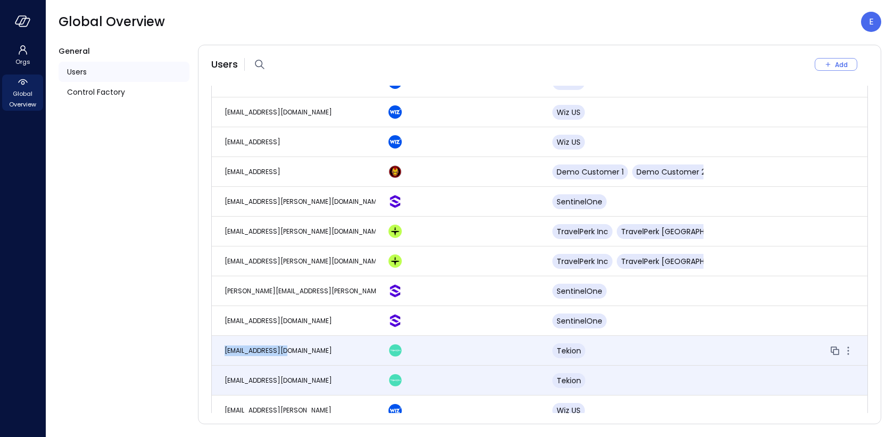
drag, startPoint x: 220, startPoint y: 338, endPoint x: 287, endPoint y: 341, distance: 66.5
click at [287, 341] on td "[EMAIL_ADDRESS][DOMAIN_NAME]" at bounding box center [294, 351] width 164 height 30
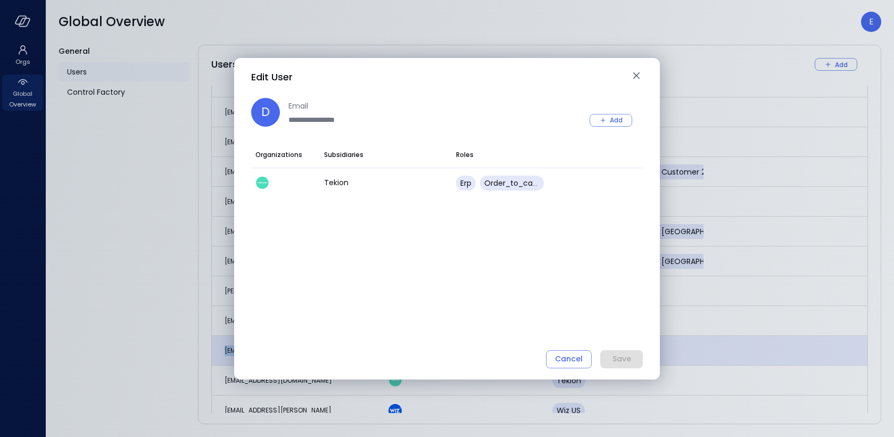
copy span "[EMAIL_ADDRESS][DOMAIN_NAME]"
click at [190, 270] on div "**********" at bounding box center [447, 218] width 894 height 437
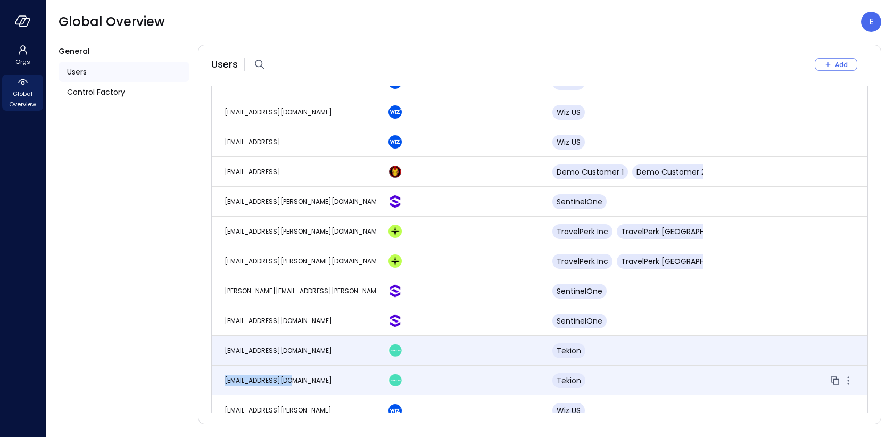
drag, startPoint x: 299, startPoint y: 368, endPoint x: 226, endPoint y: 370, distance: 72.9
click at [226, 370] on td "[EMAIL_ADDRESS][DOMAIN_NAME]" at bounding box center [294, 380] width 164 height 30
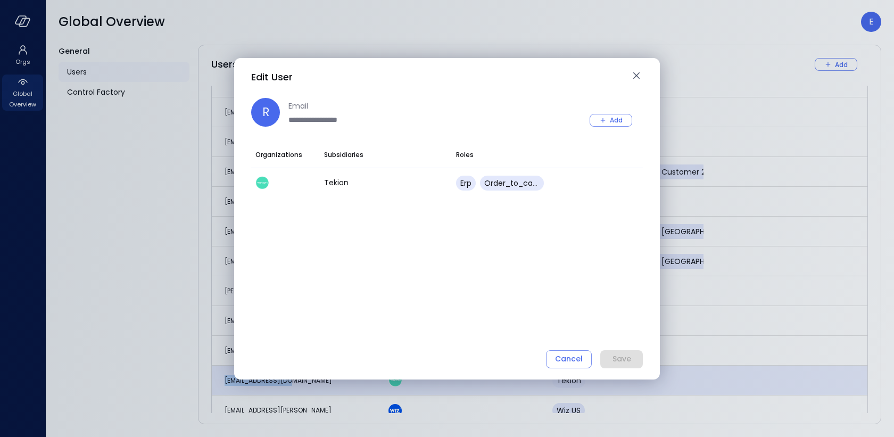
copy span "[EMAIL_ADDRESS][DOMAIN_NAME]"
click at [637, 76] on icon "button" at bounding box center [636, 75] width 6 height 6
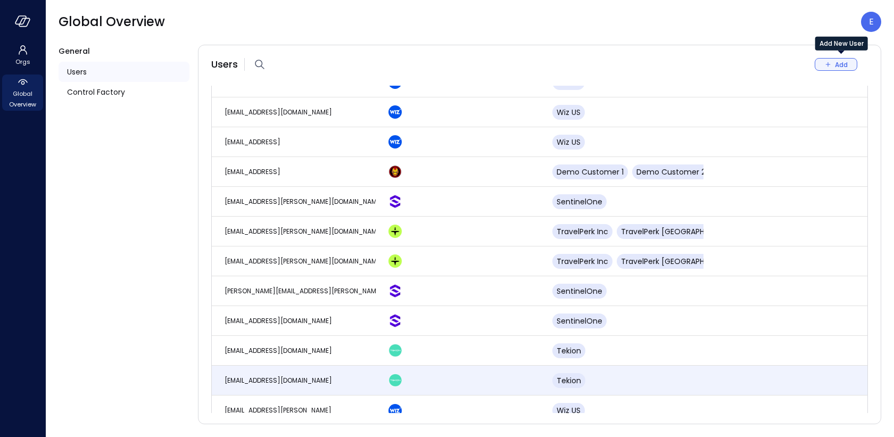
click at [837, 60] on div "Add" at bounding box center [841, 64] width 13 height 11
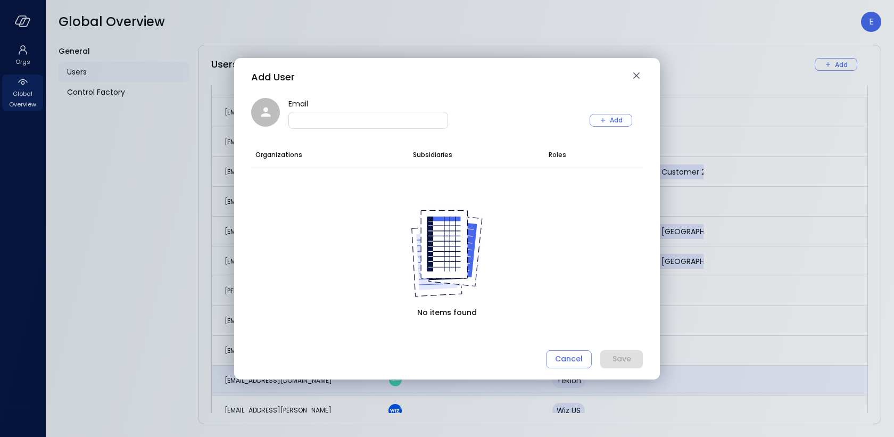
click at [320, 121] on input "Email" at bounding box center [368, 119] width 159 height 11
paste input "**********"
type input "**********"
click at [596, 118] on button "Add" at bounding box center [610, 120] width 43 height 13
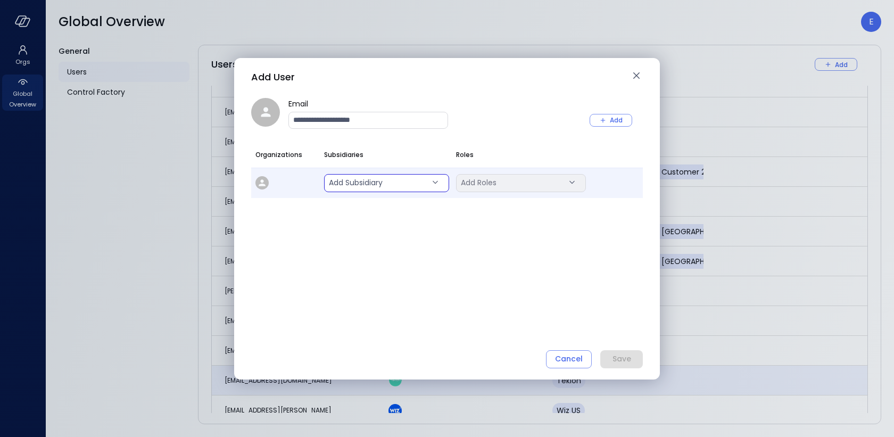
click at [344, 181] on body "Orgs Global Overview Global Overview E General Users Control Factory Users Add …" at bounding box center [447, 218] width 894 height 437
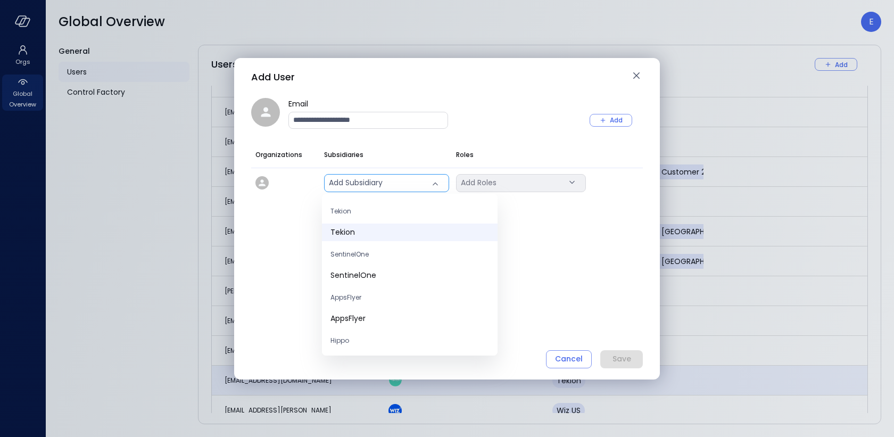
click at [345, 233] on span "Tekion" at bounding box center [409, 232] width 159 height 11
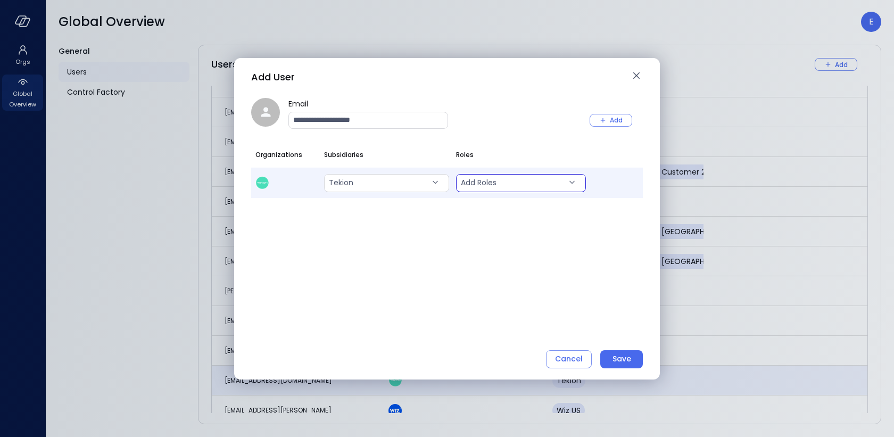
click at [503, 186] on body "Orgs Global Overview Global Overview E General Users Control Factory Users Add …" at bounding box center [447, 218] width 894 height 437
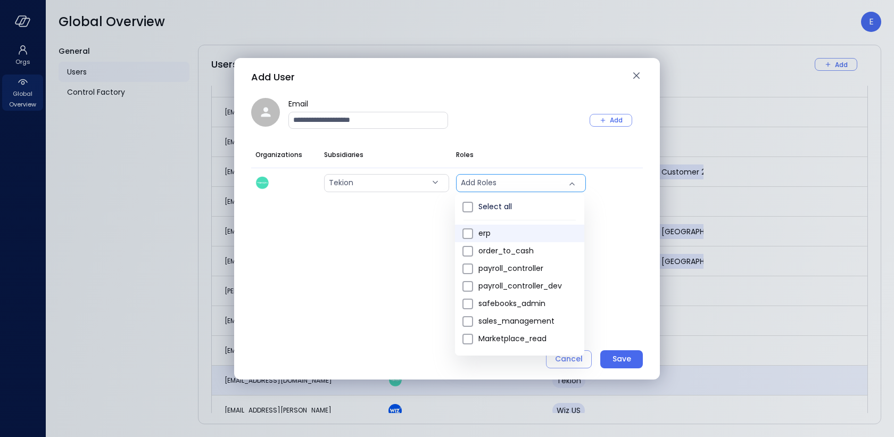
click at [494, 230] on span "erp" at bounding box center [526, 233] width 97 height 11
click at [494, 250] on span "order_to_cash" at bounding box center [526, 250] width 97 height 11
type input "***"
click at [624, 278] on div at bounding box center [447, 218] width 894 height 437
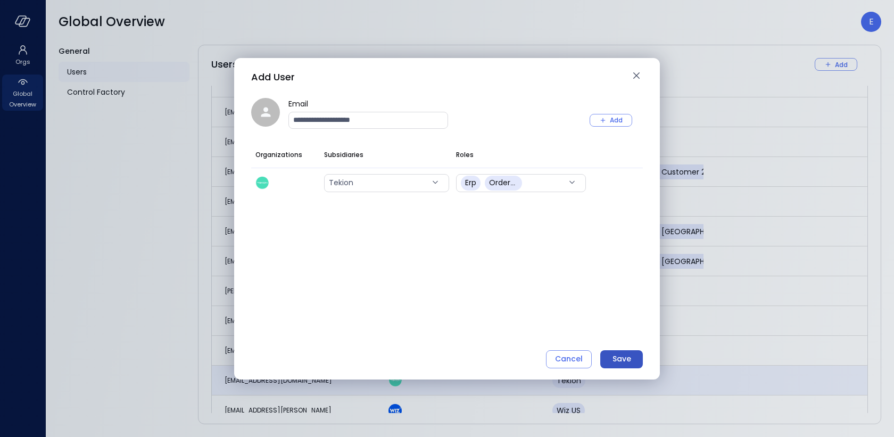
click at [617, 363] on div "Save" at bounding box center [621, 358] width 19 height 13
